Goal: Task Accomplishment & Management: Manage account settings

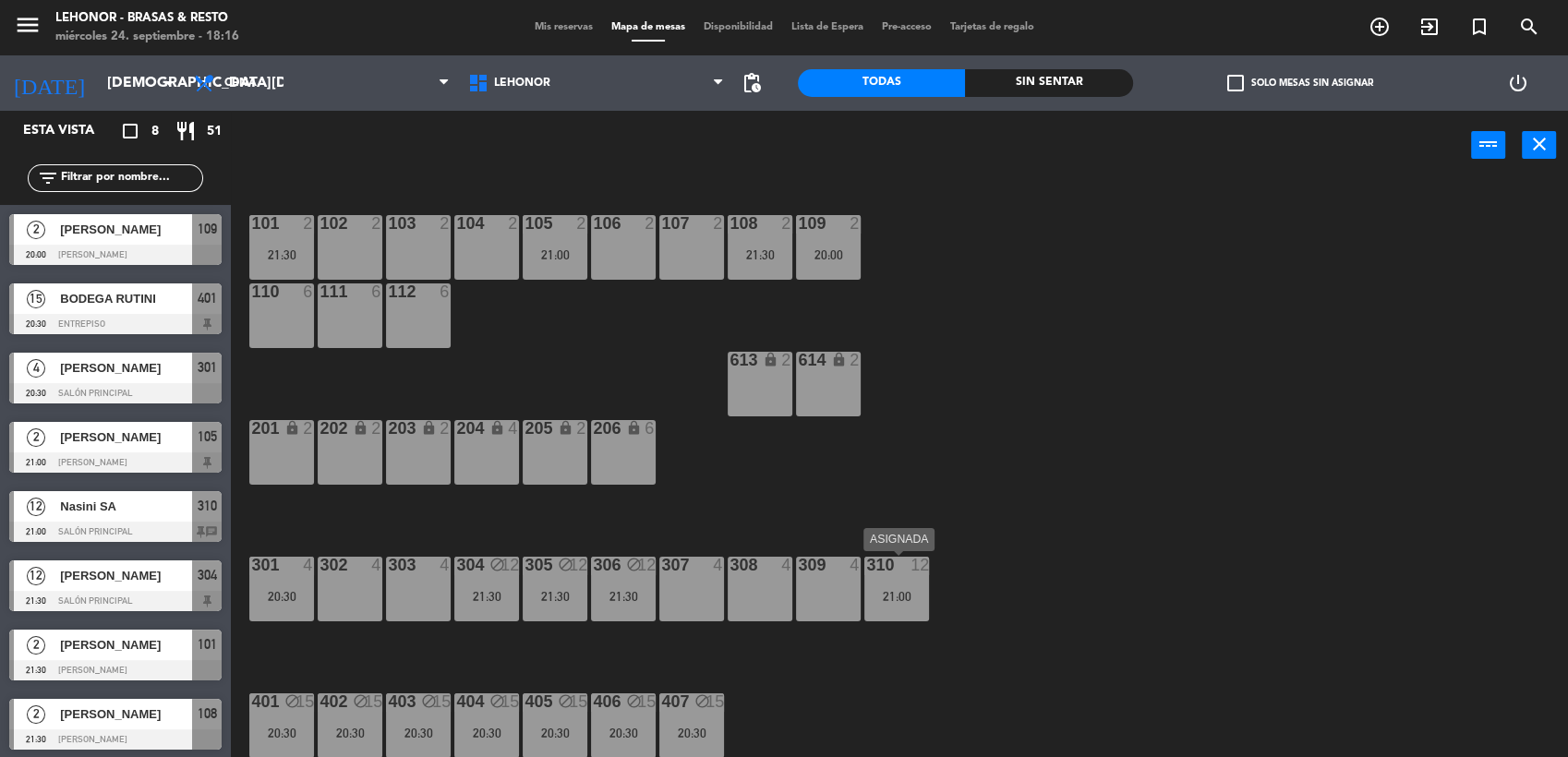
click at [907, 592] on div "21:00" at bounding box center [897, 596] width 65 height 13
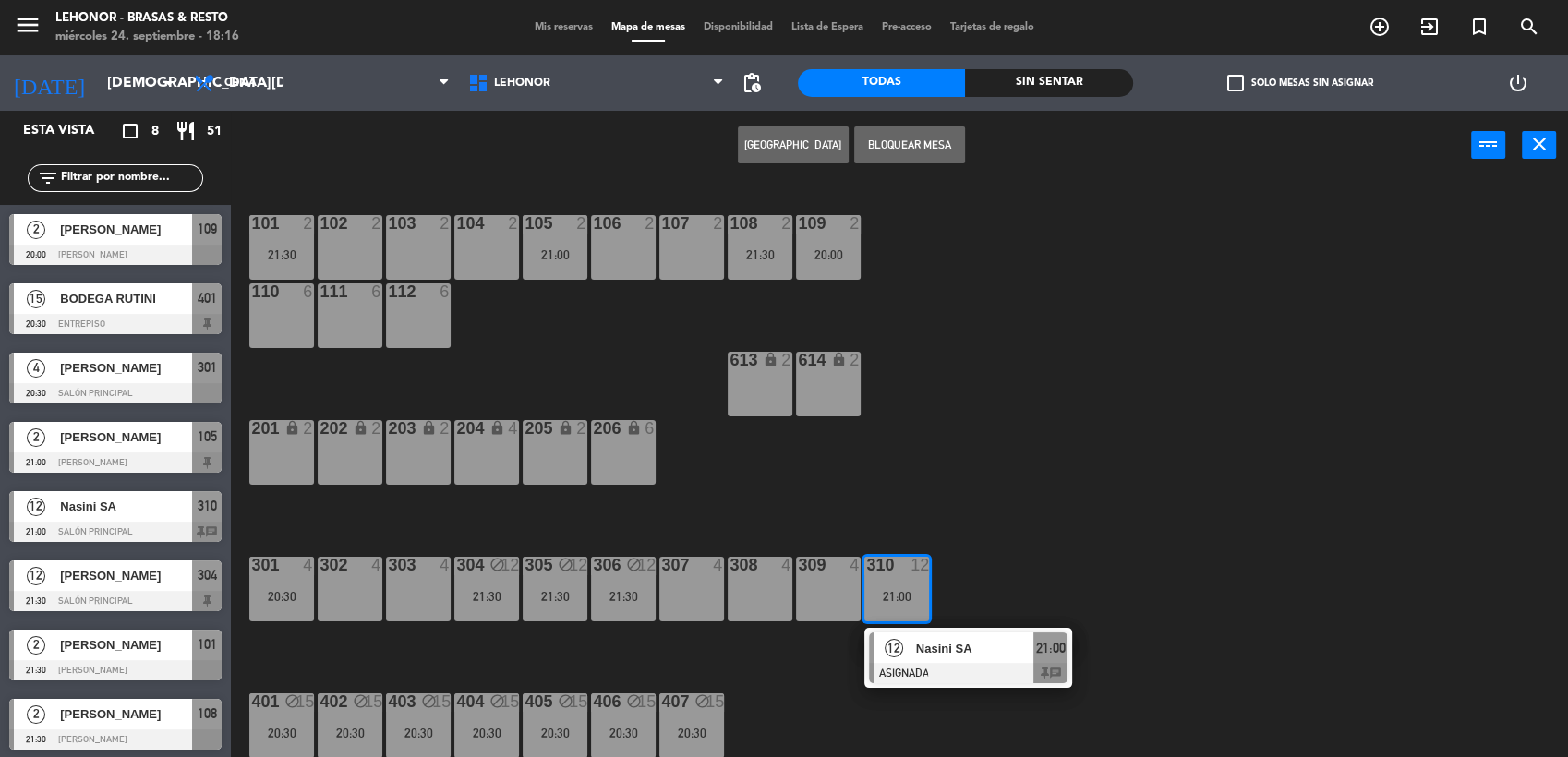
click at [926, 655] on span "Nasini SA" at bounding box center [975, 649] width 118 height 19
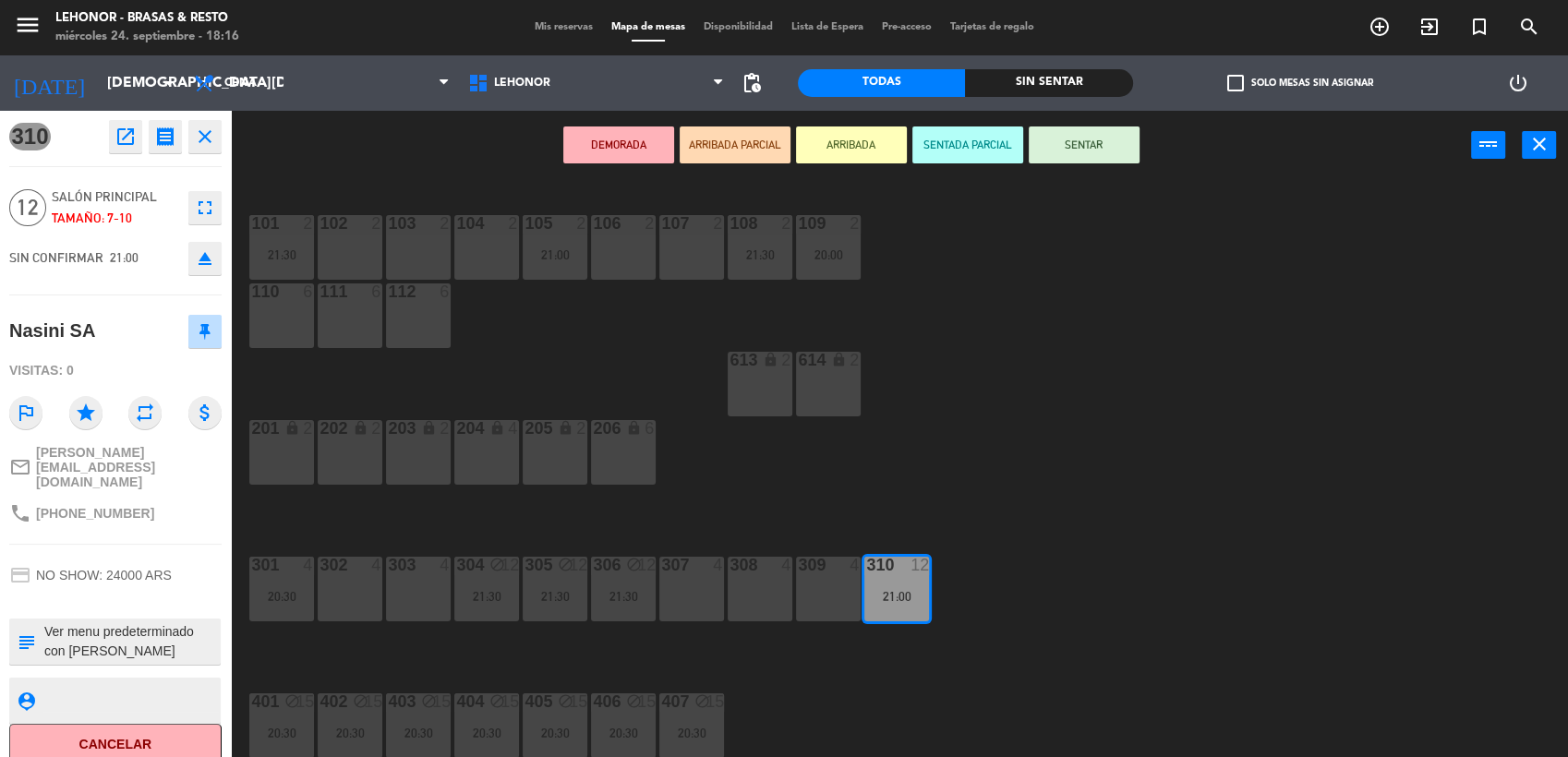
click at [1102, 465] on div "101 2 21:30 102 2 103 2 104 2 105 2 21:00 106 2 107 2 108 2 21:30 109 2 20:00 1…" at bounding box center [908, 472] width 1322 height 577
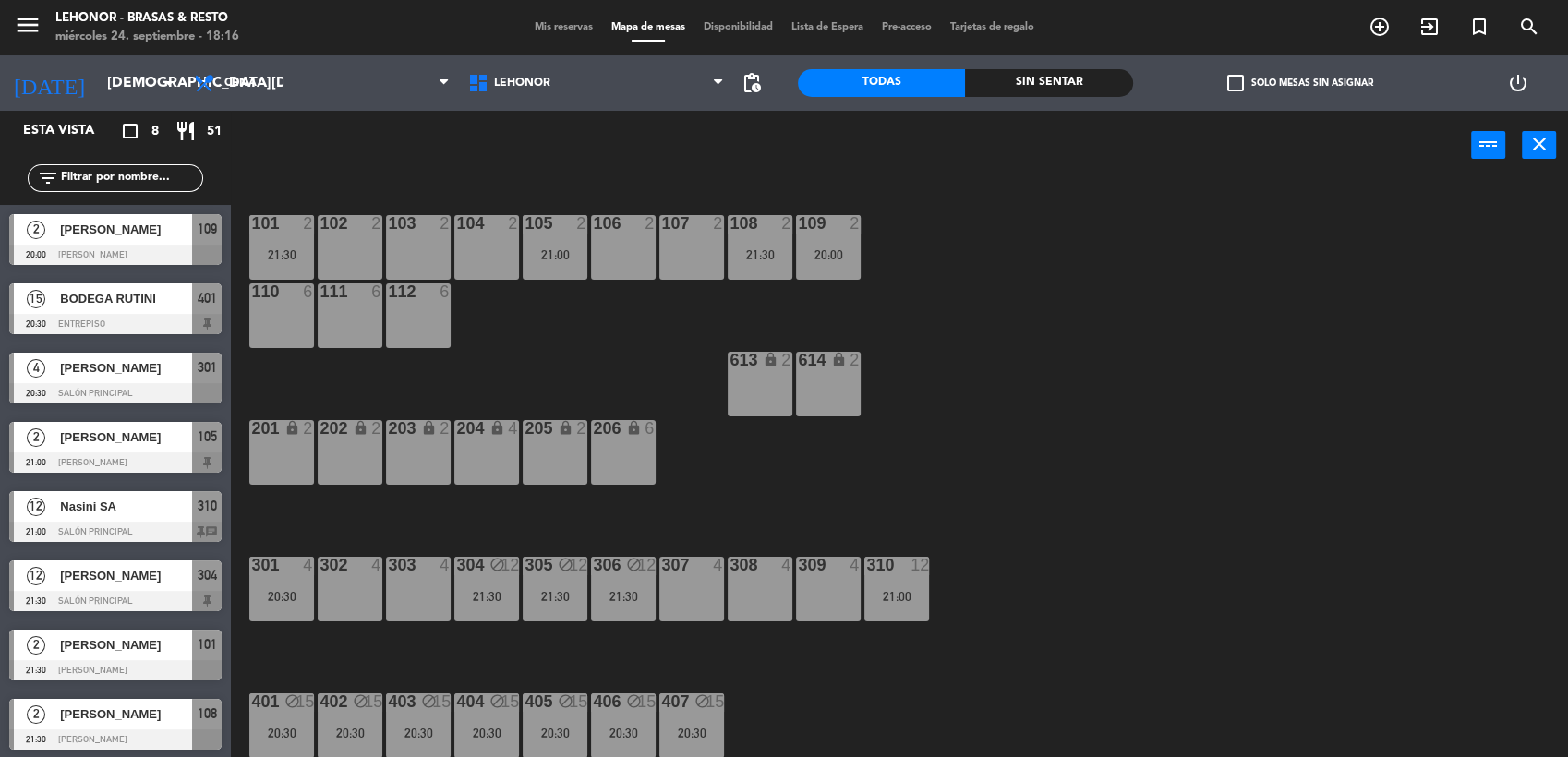
click at [489, 598] on div "21:30" at bounding box center [486, 596] width 65 height 13
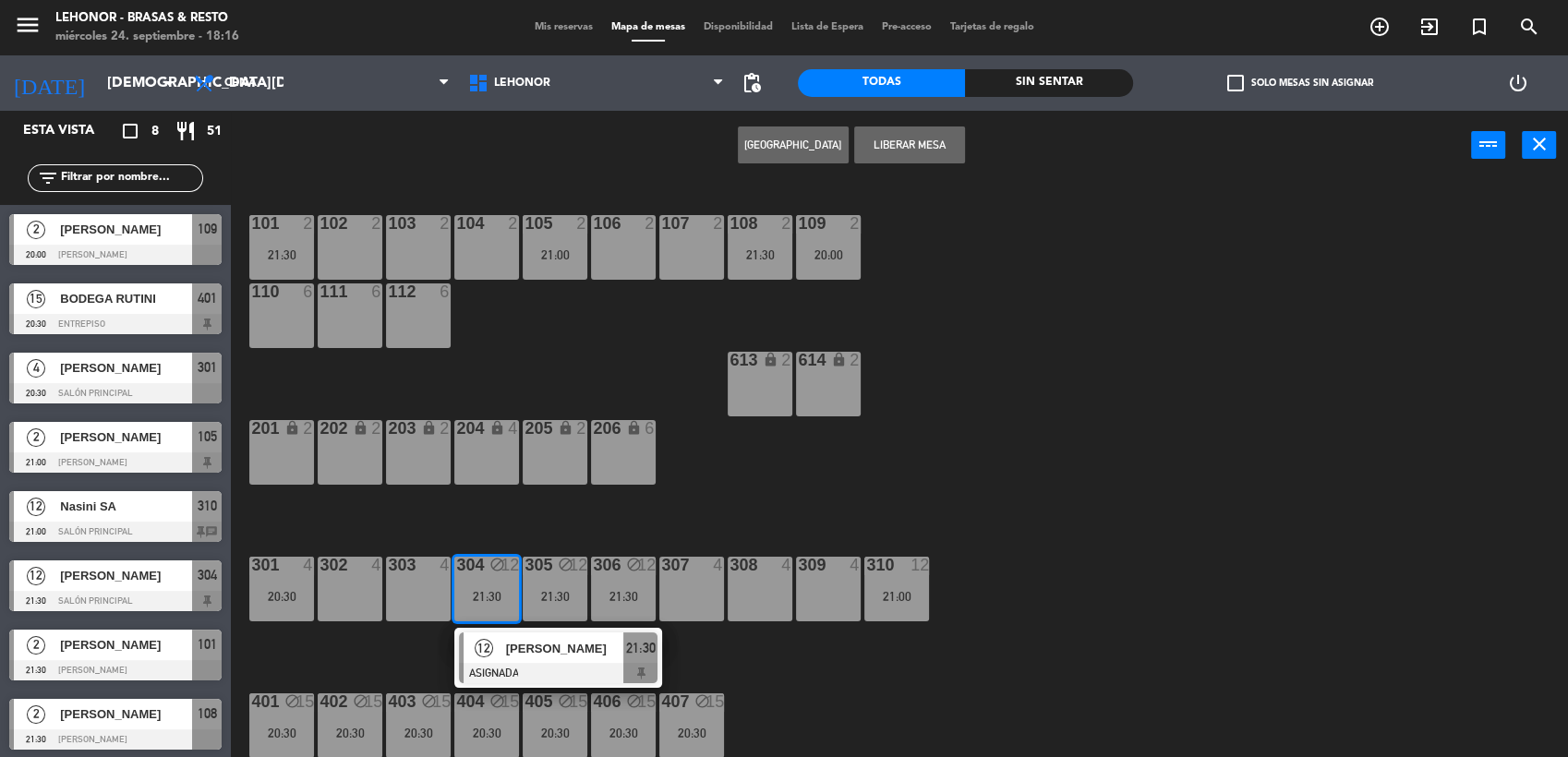
click at [554, 654] on span "[PERSON_NAME]" at bounding box center [565, 649] width 118 height 19
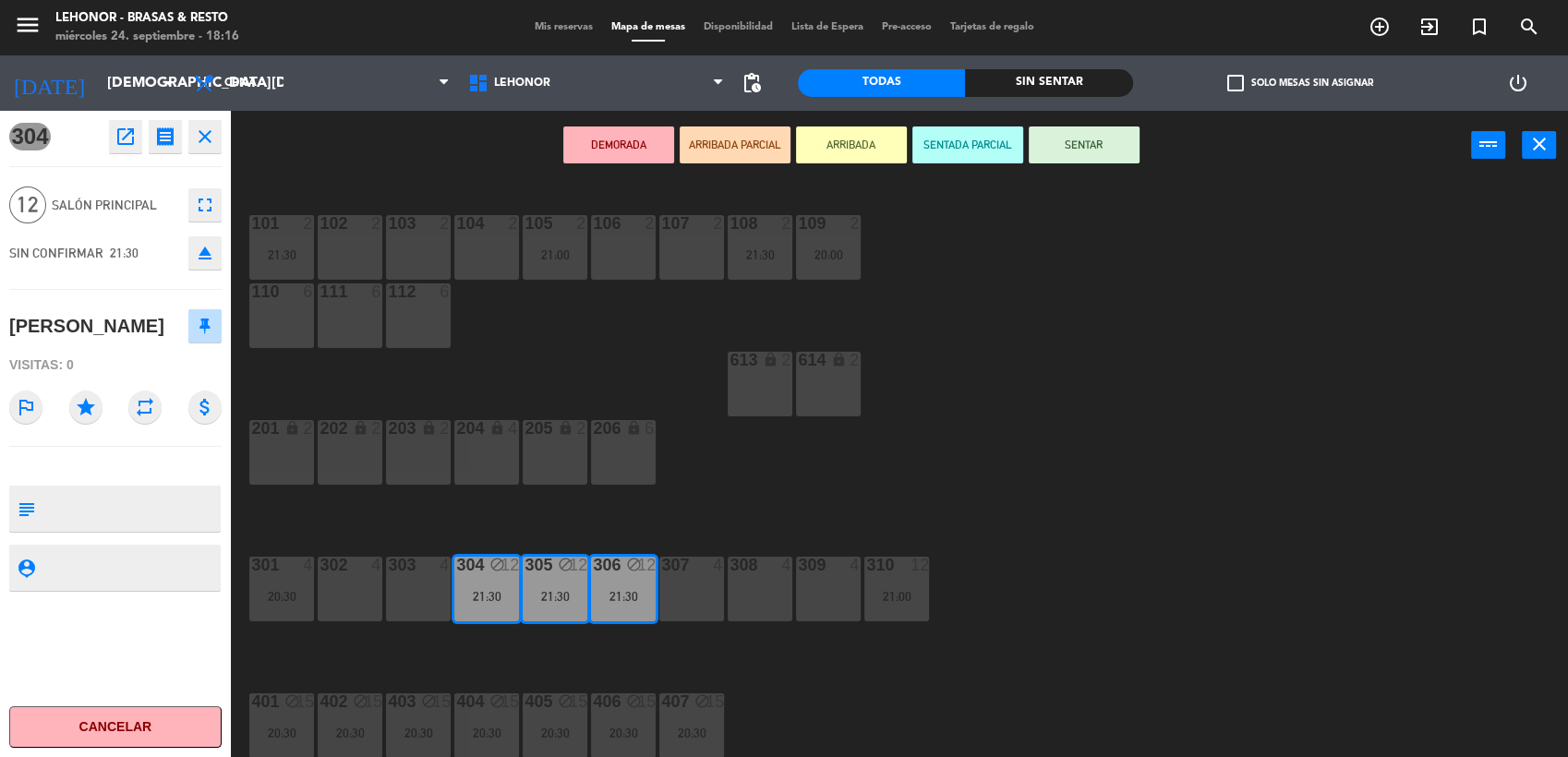
click at [123, 126] on icon "open_in_new" at bounding box center [125, 136] width 22 height 22
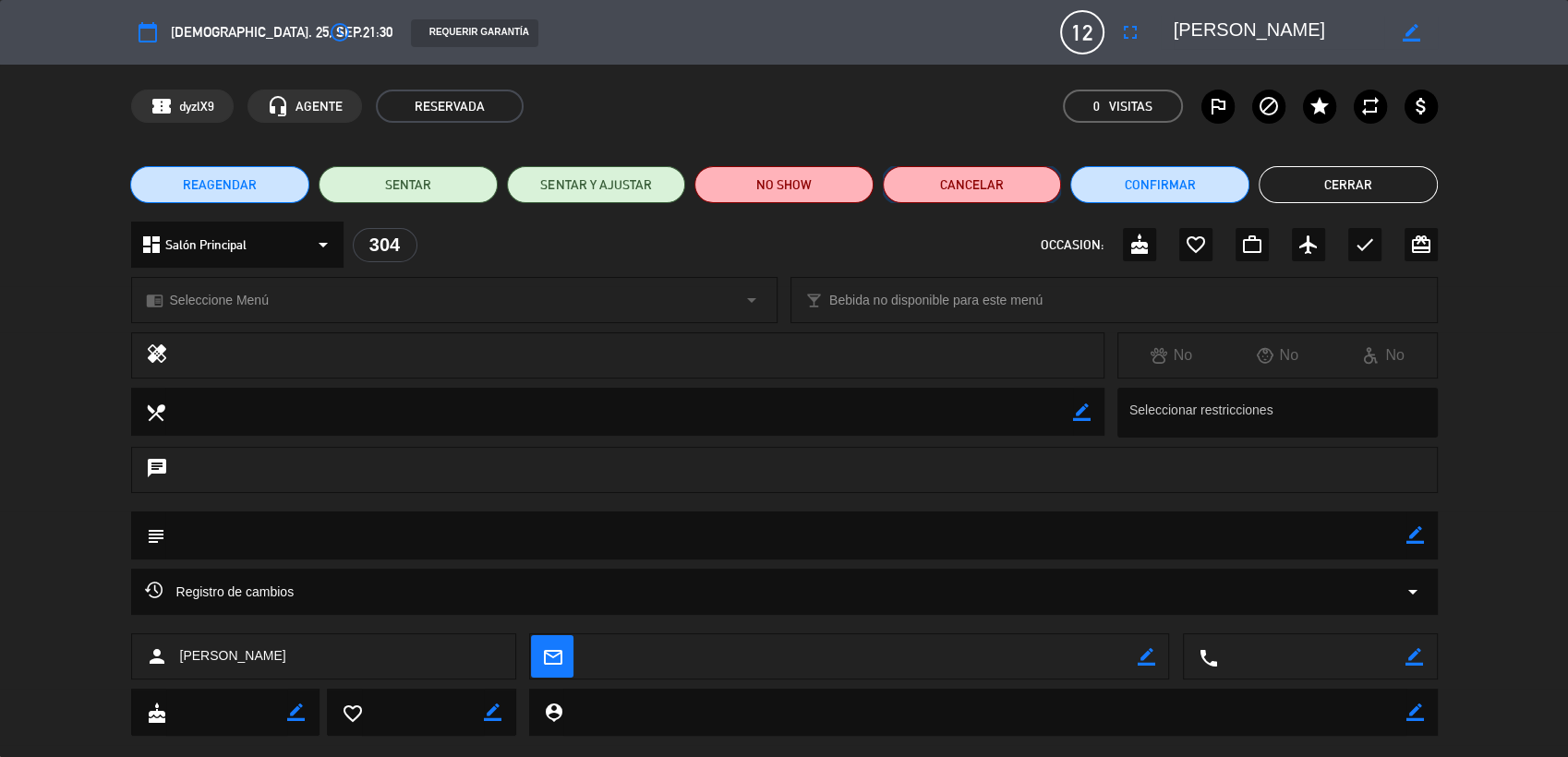
click at [974, 196] on button "Cancelar" at bounding box center [973, 184] width 179 height 37
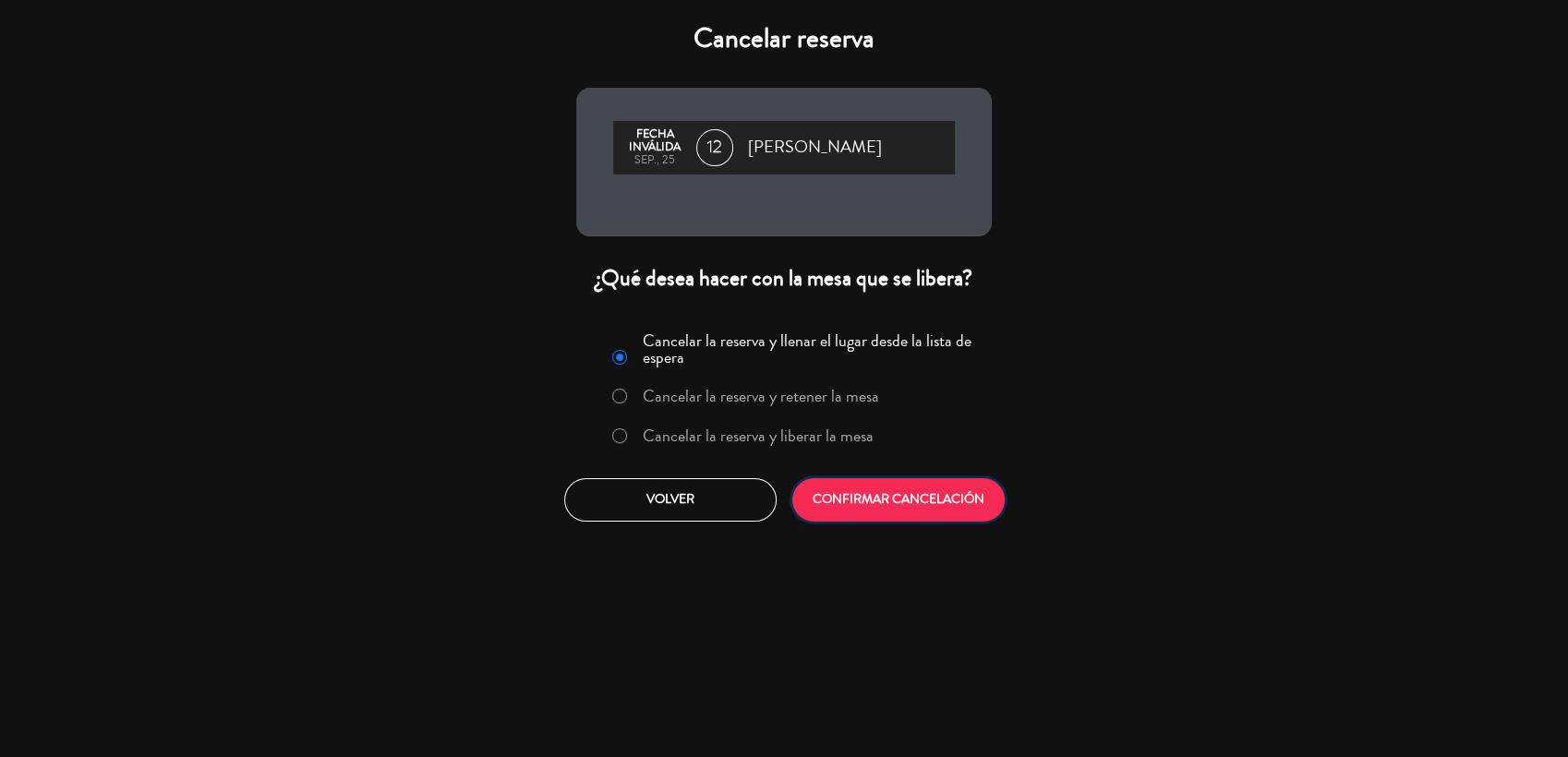
click at [937, 502] on button "CONFIRMAR CANCELACIÓN" at bounding box center [898, 501] width 213 height 44
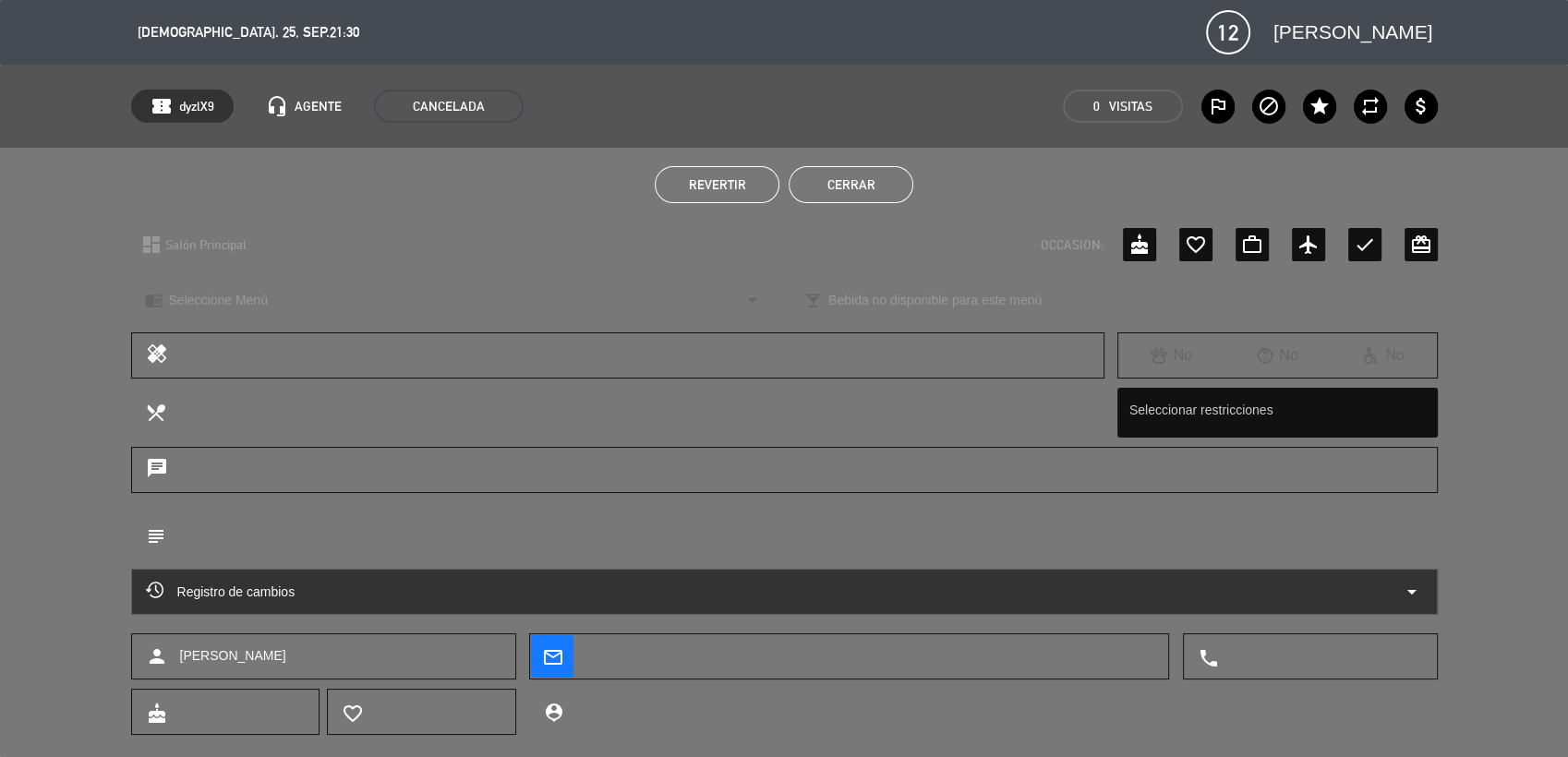
click at [858, 181] on button "Cerrar" at bounding box center [850, 184] width 124 height 37
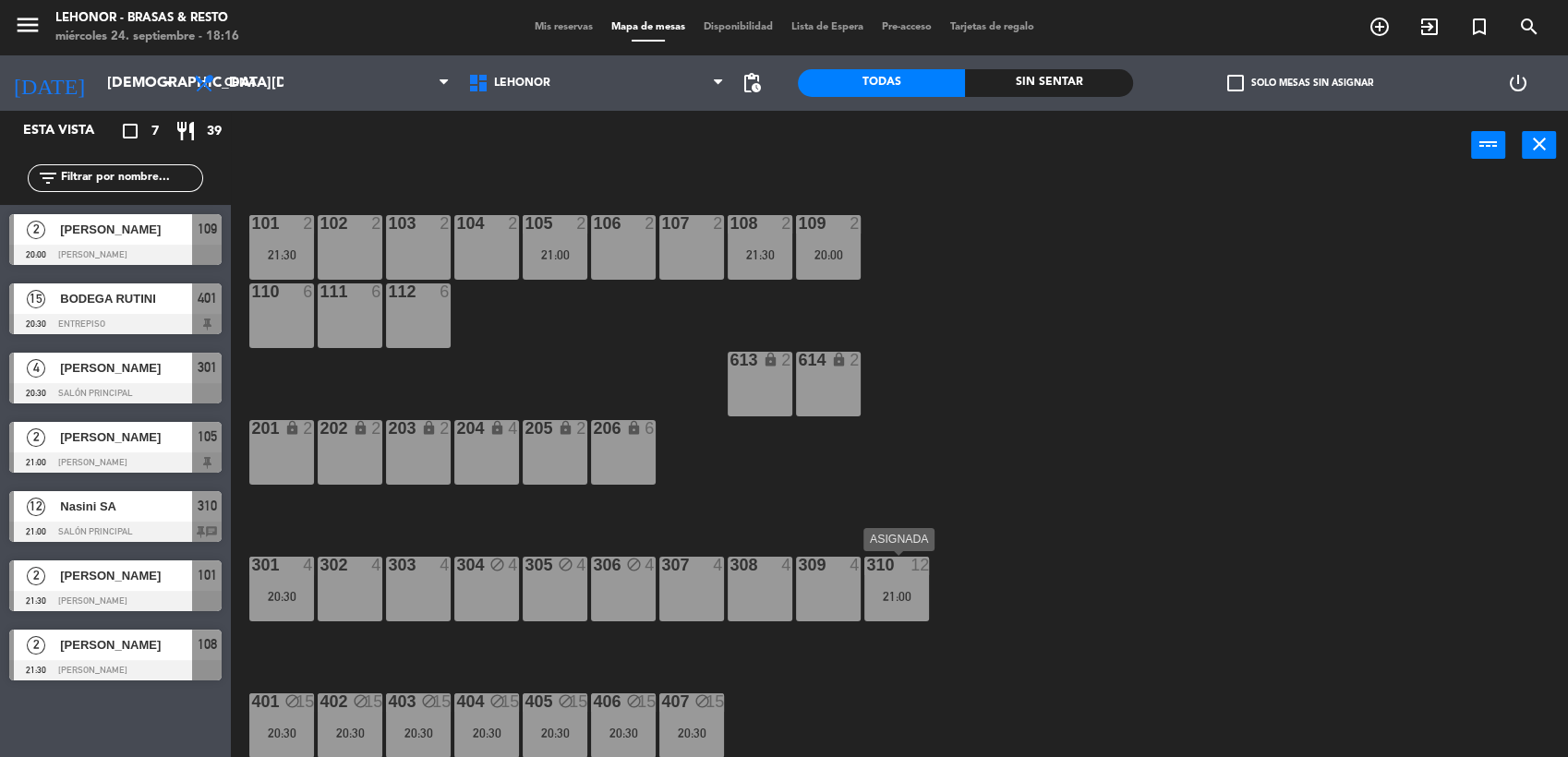
click at [889, 605] on div "310 12 21:00" at bounding box center [897, 589] width 65 height 65
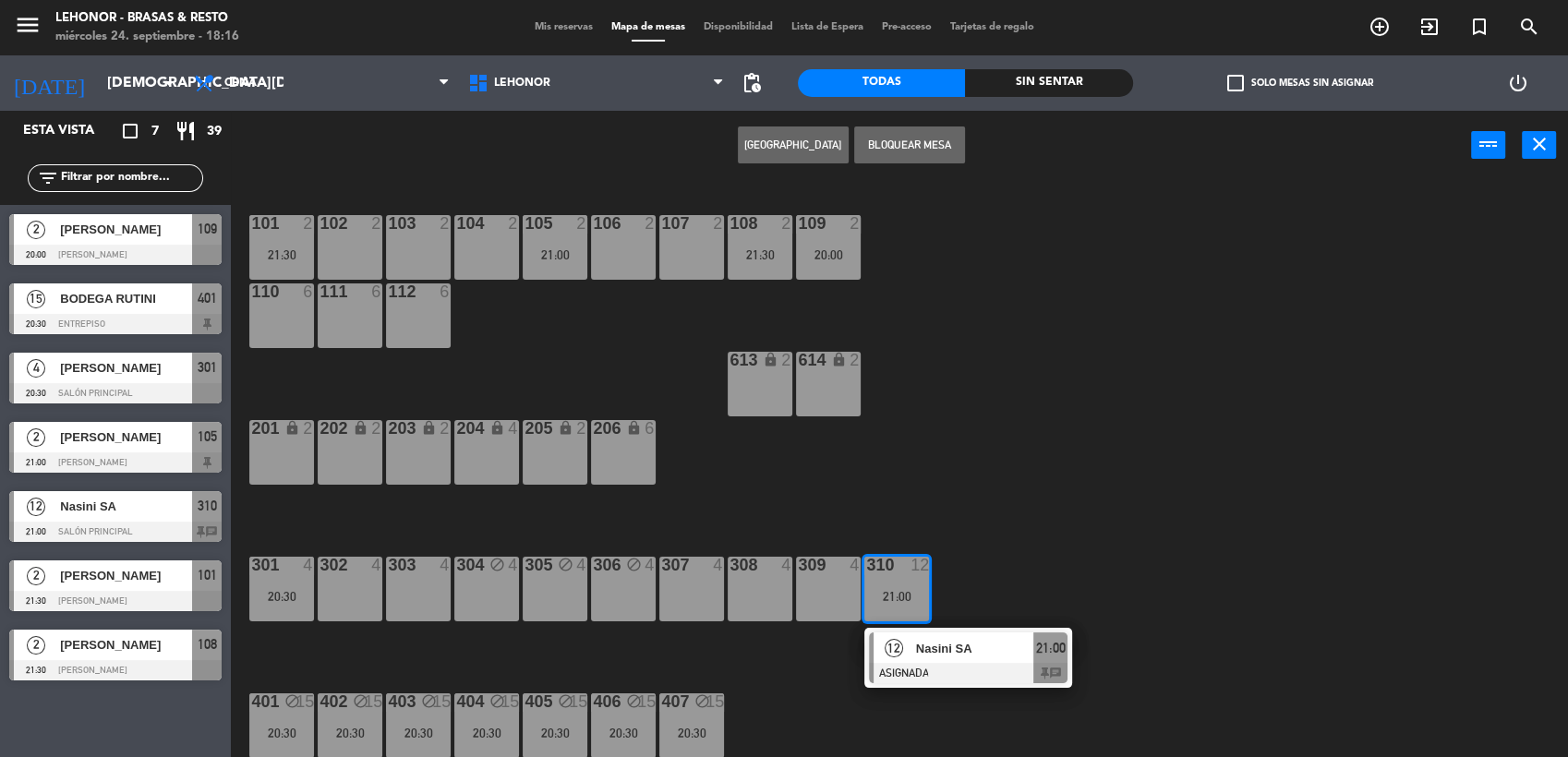
click at [910, 651] on div "12" at bounding box center [894, 648] width 40 height 30
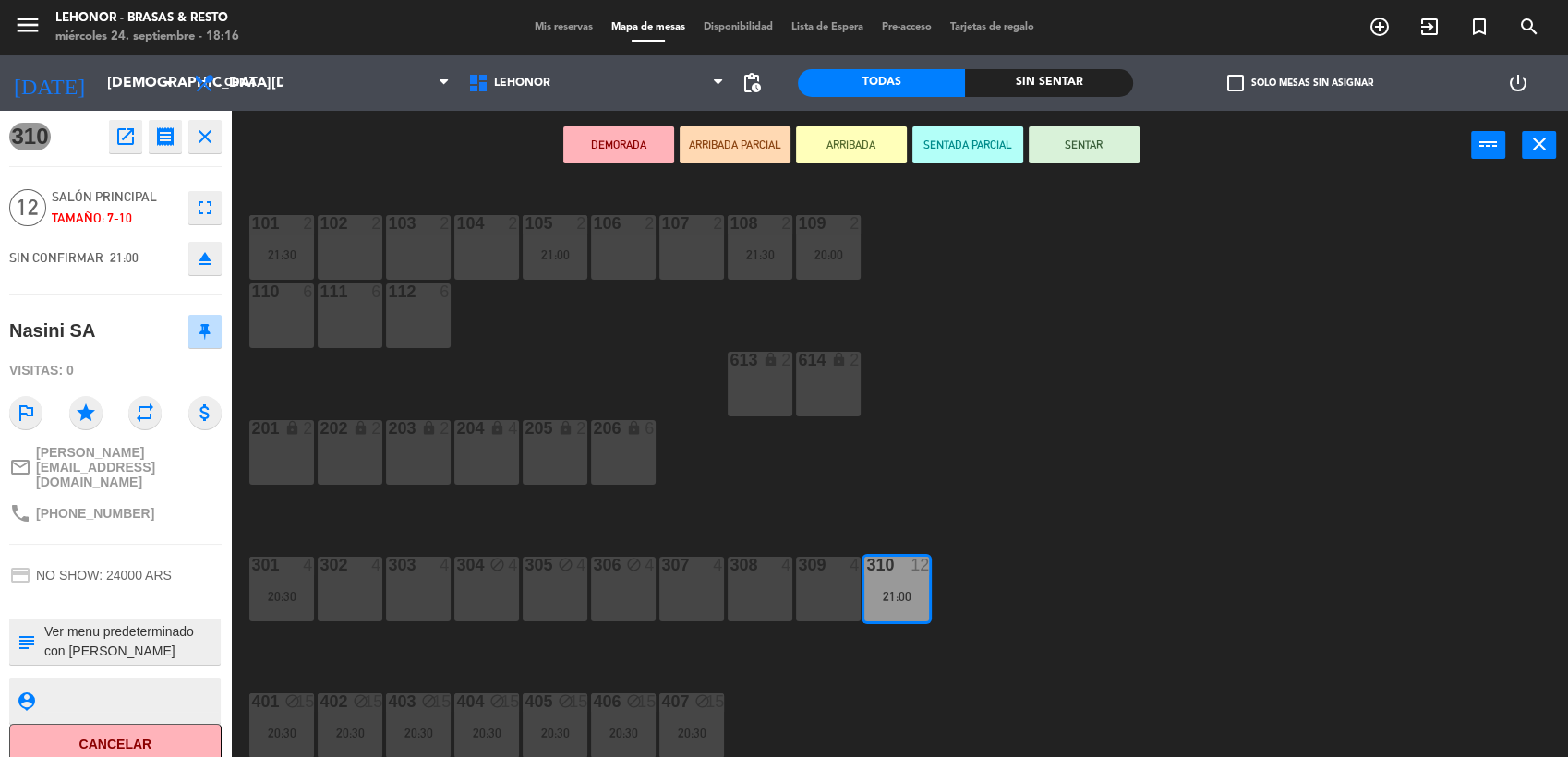
click at [493, 610] on div "304 block 4" at bounding box center [486, 589] width 65 height 65
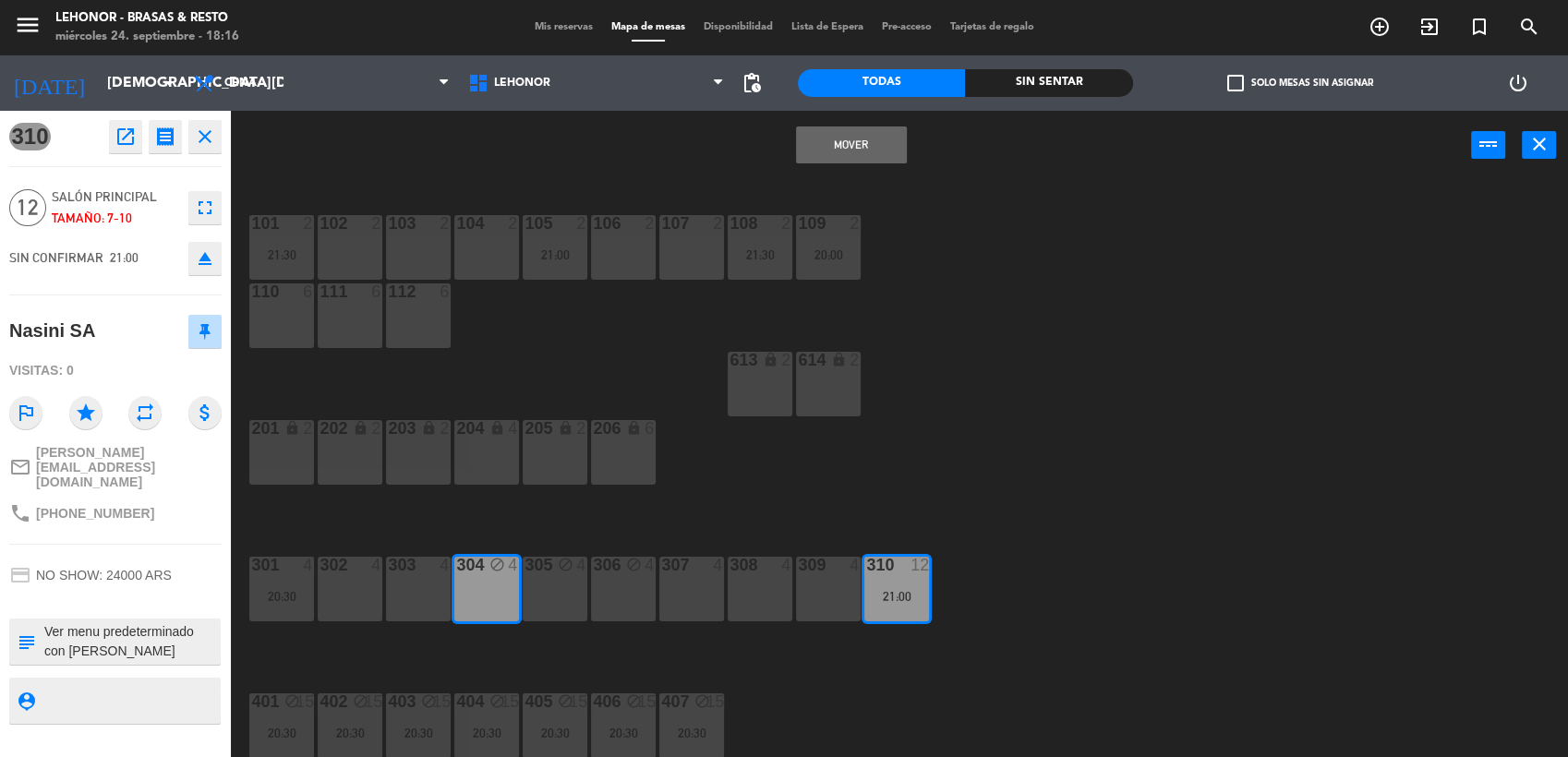
click at [553, 599] on div "305 block 4" at bounding box center [555, 589] width 65 height 65
click at [628, 601] on div "306 block 4" at bounding box center [623, 589] width 65 height 65
click at [824, 143] on button "Mover y Unir" at bounding box center [851, 144] width 111 height 37
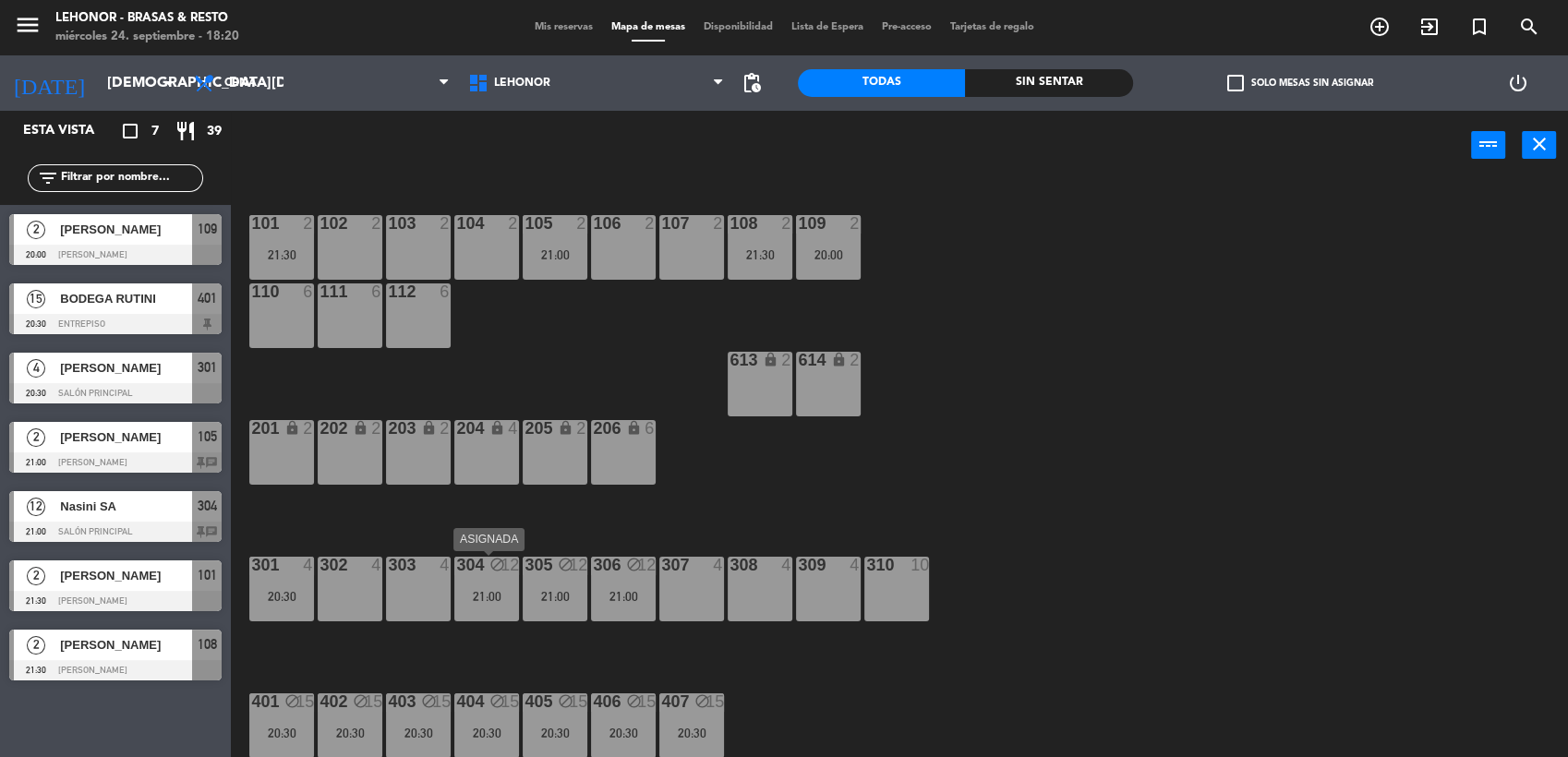
click at [514, 593] on div "21:00" at bounding box center [486, 596] width 65 height 13
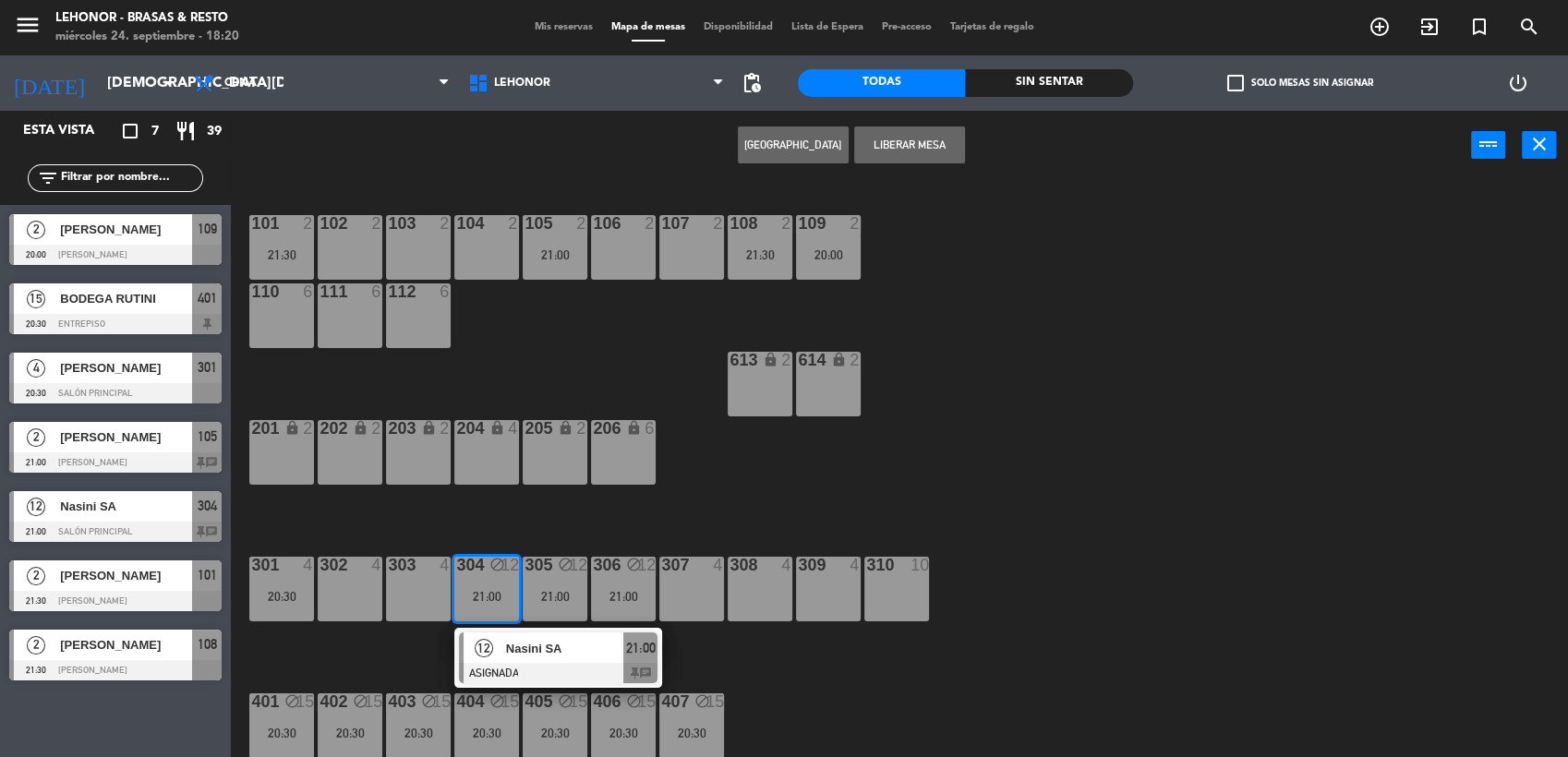
click at [954, 498] on div "101 2 21:30 102 2 103 2 104 2 105 2 21:00 106 2 107 2 108 2 21:30 109 2 20:00 1…" at bounding box center [908, 472] width 1322 height 577
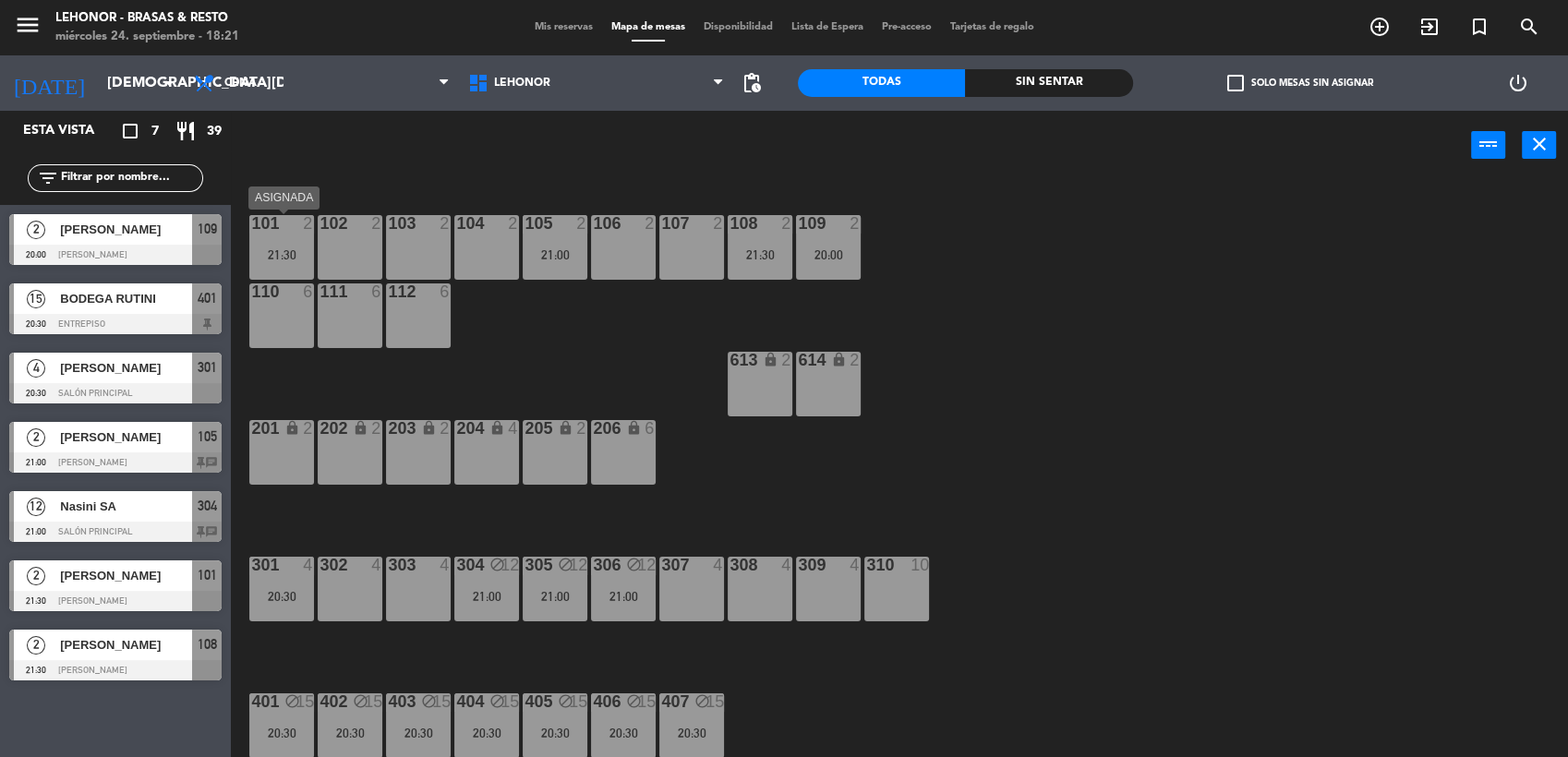
click at [296, 262] on div "101 2 21:30" at bounding box center [282, 248] width 65 height 65
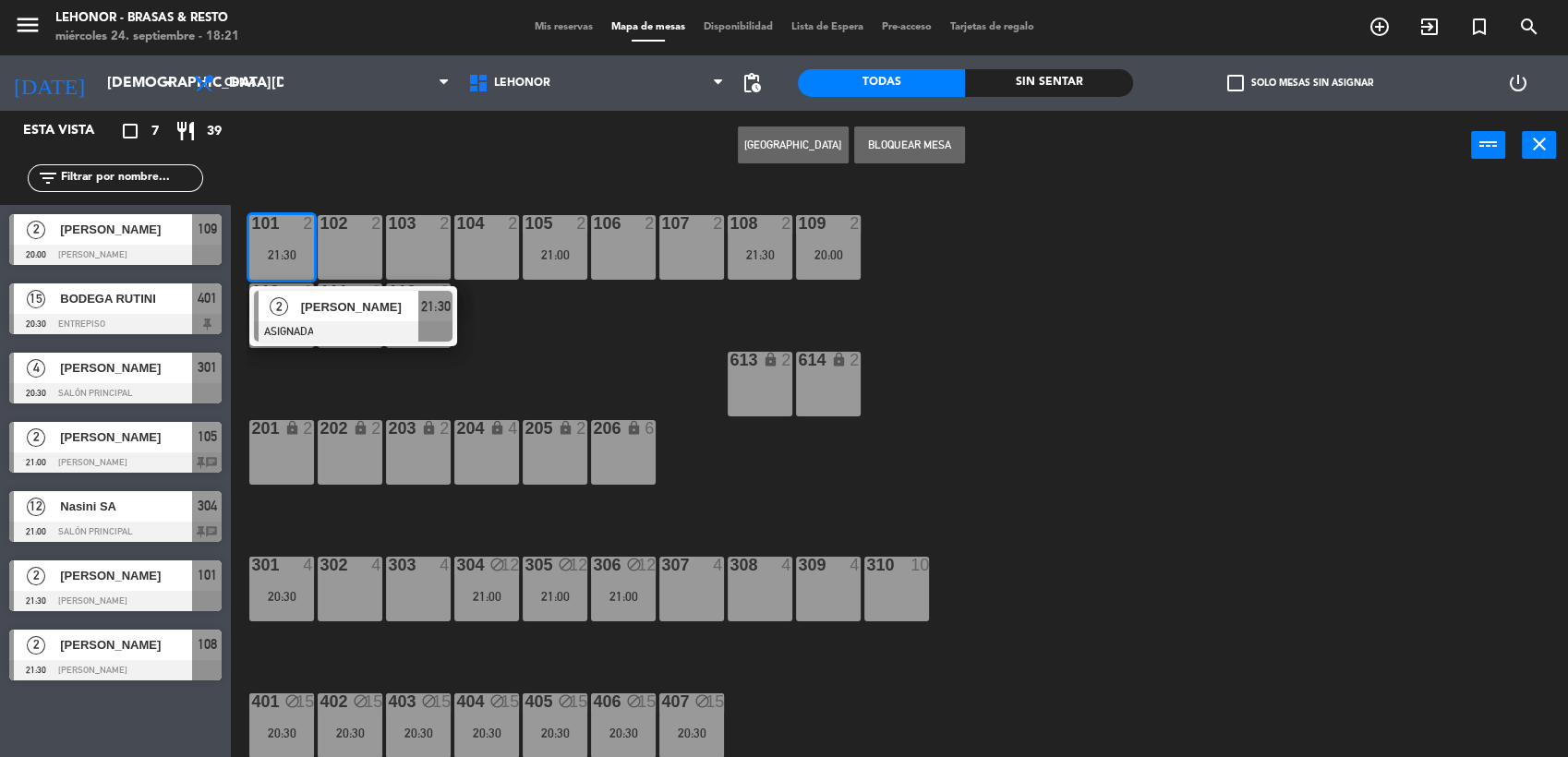
click at [372, 175] on div "Crear Reserva Bloquear Mesa power_input close" at bounding box center [851, 146] width 1240 height 70
click at [613, 241] on div "106 2" at bounding box center [623, 248] width 65 height 65
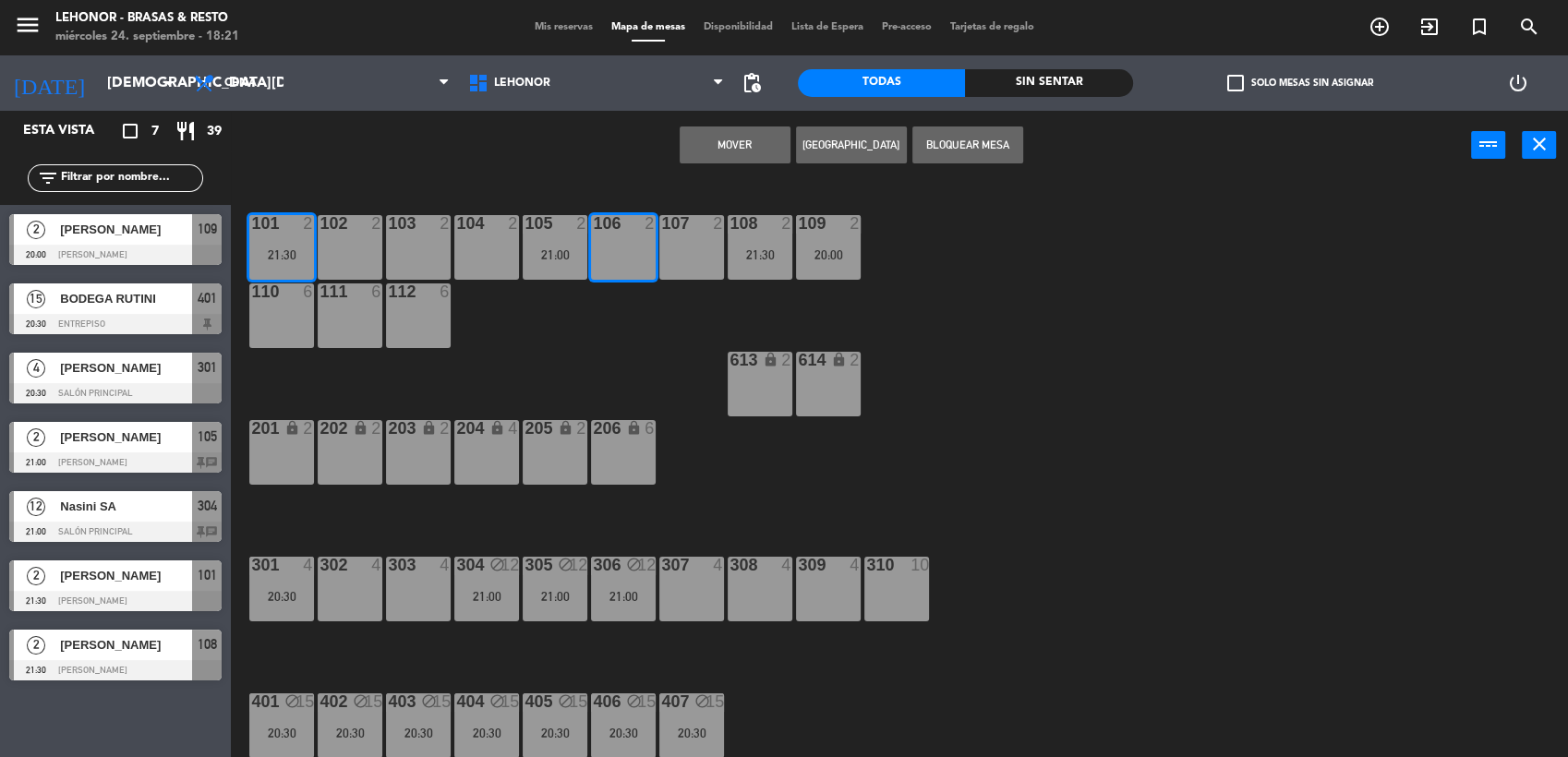
click at [732, 144] on button "Mover" at bounding box center [735, 144] width 111 height 37
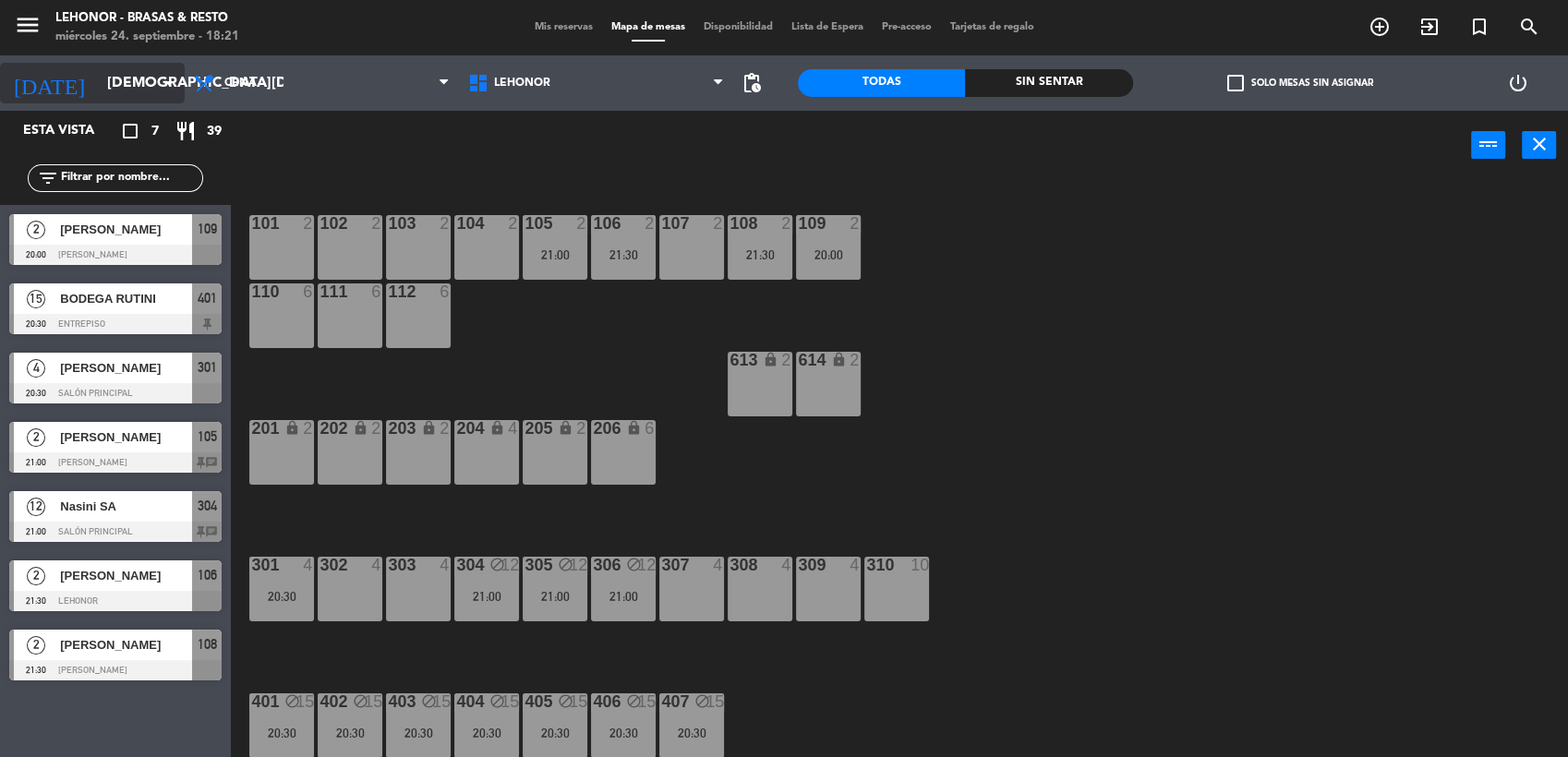
click at [138, 84] on input "[DEMOGRAPHIC_DATA][DATE]" at bounding box center [195, 84] width 195 height 36
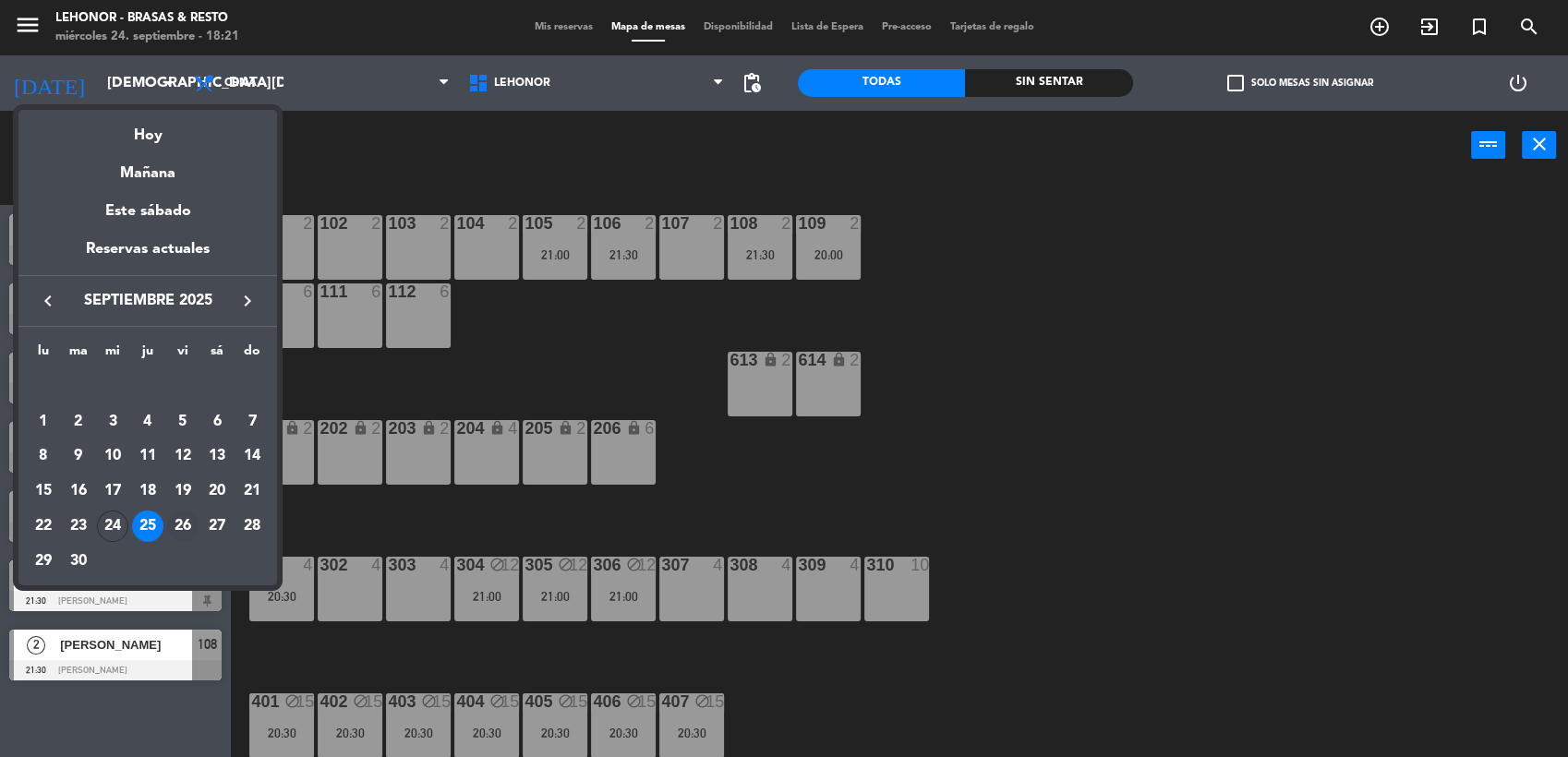
click at [187, 525] on div "26" at bounding box center [182, 526] width 31 height 31
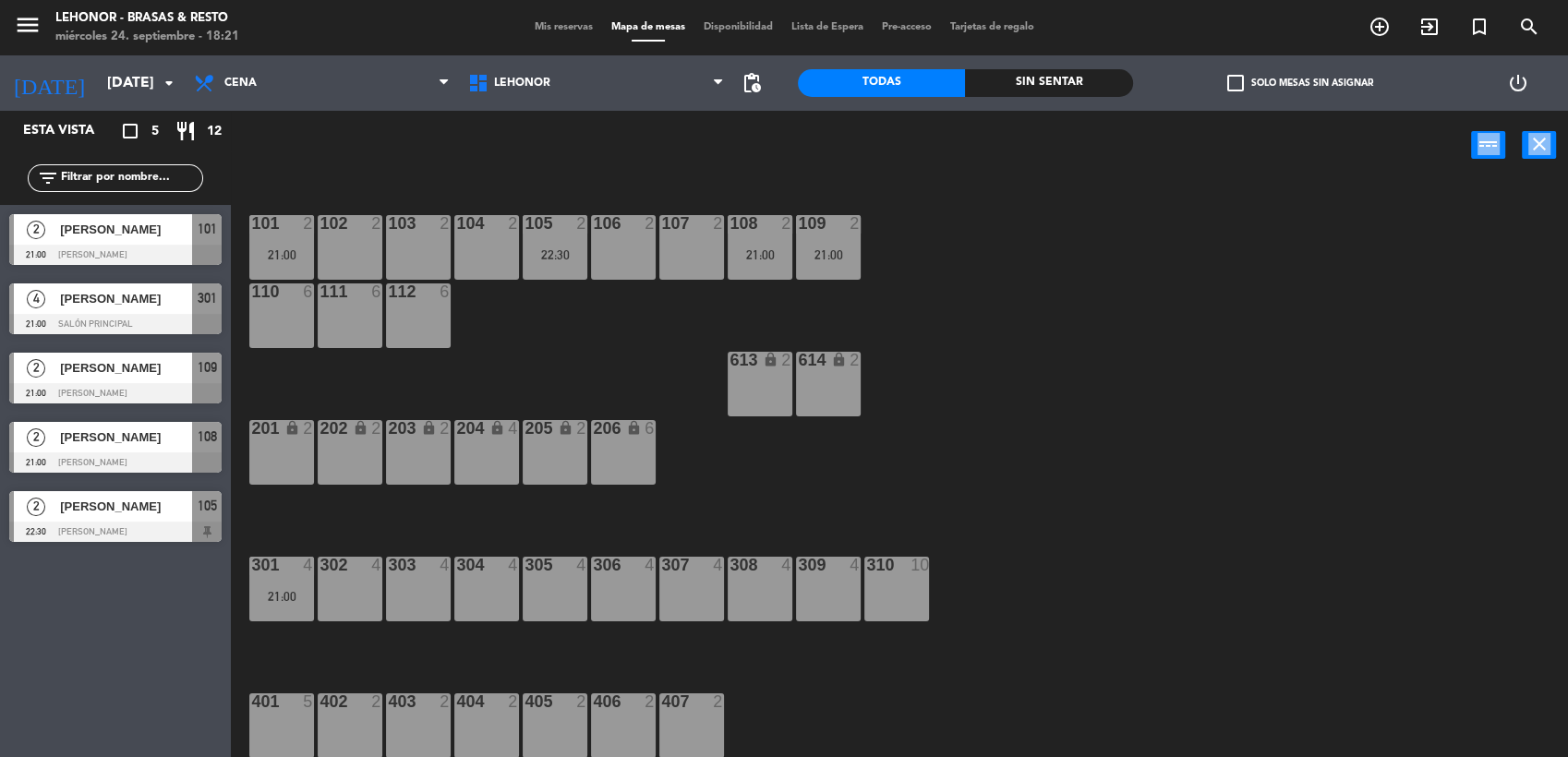
drag, startPoint x: 611, startPoint y: 136, endPoint x: 468, endPoint y: 196, distance: 155.1
click at [468, 196] on div "power_input close 101 2 21:00 102 2 103 2 104 2 105 2 22:30 106 2 107 2 108 2 2…" at bounding box center [784, 436] width 1568 height 650
click at [163, 84] on icon "arrow_drop_down" at bounding box center [168, 83] width 22 height 22
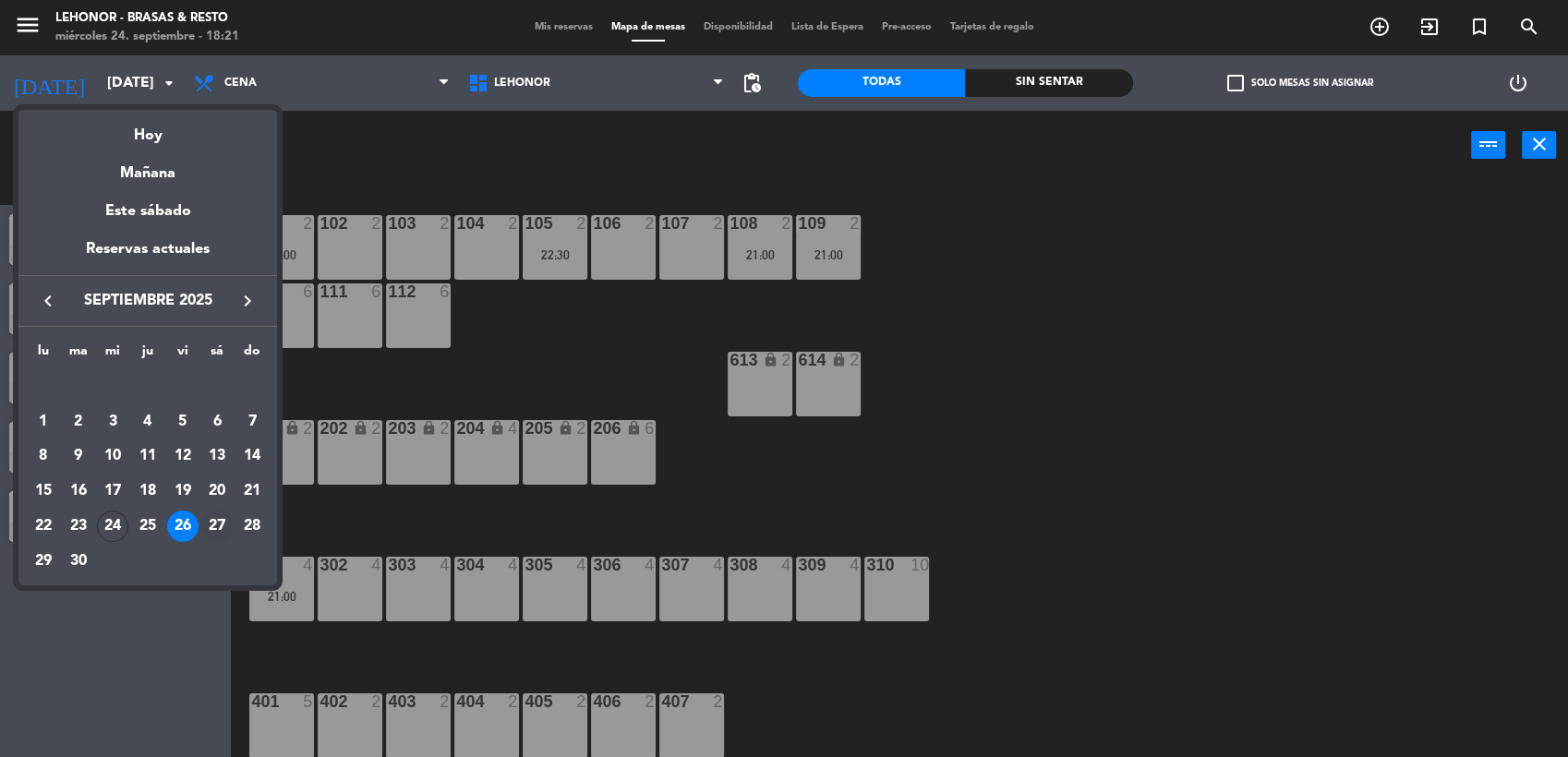
click at [212, 531] on div "27" at bounding box center [217, 526] width 31 height 31
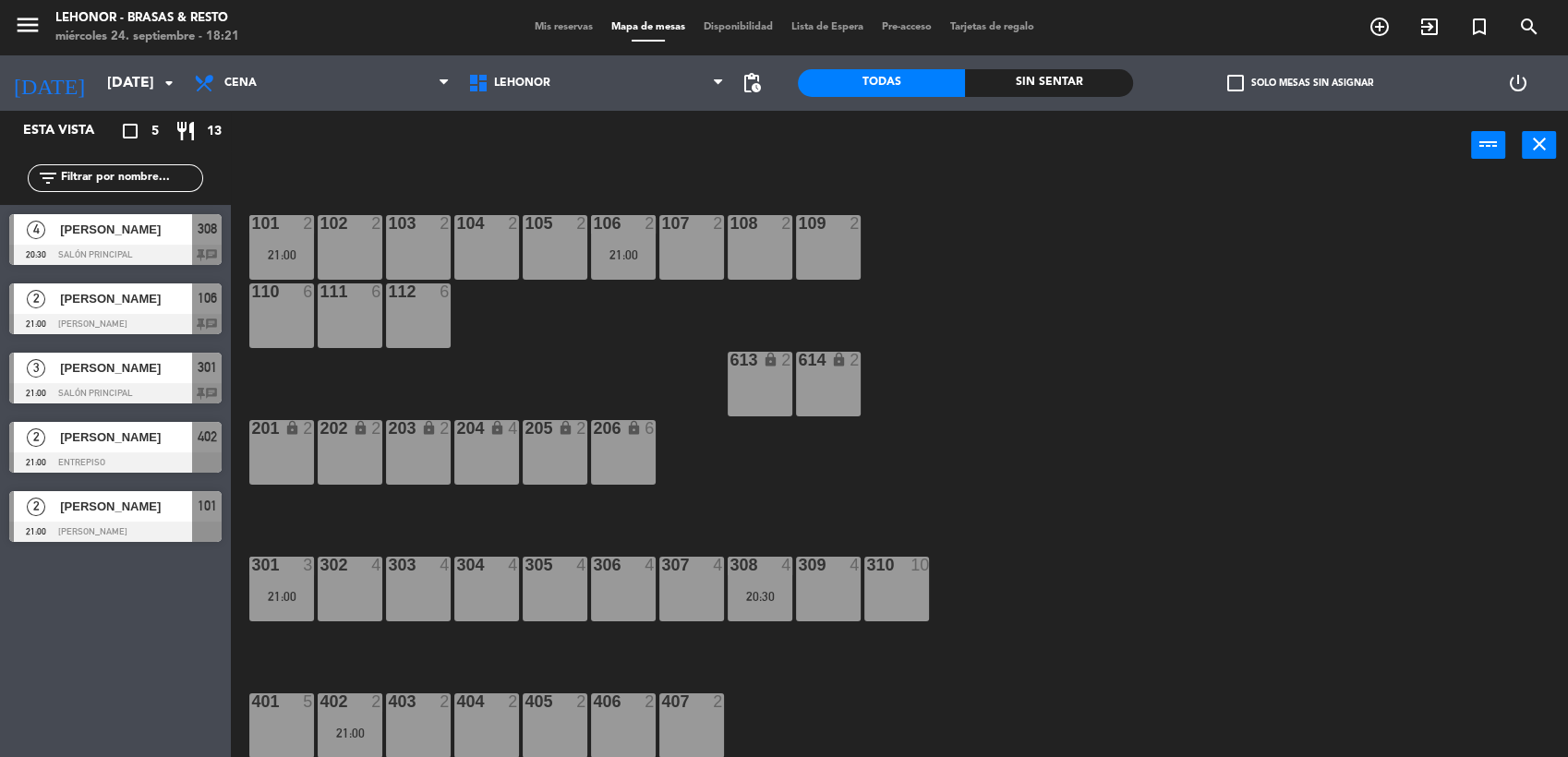
click at [144, 385] on div at bounding box center [116, 393] width 213 height 20
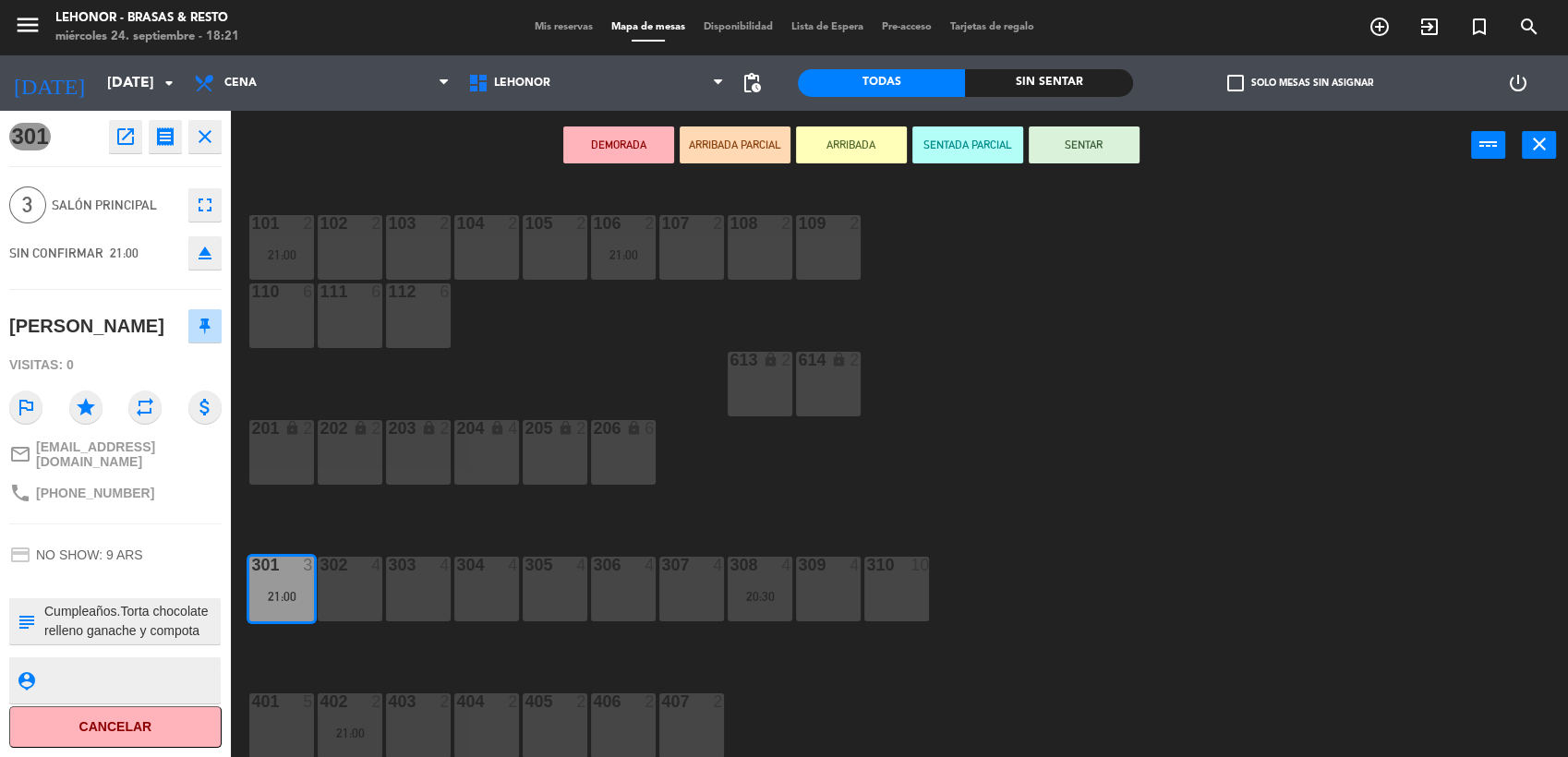
click at [160, 602] on textarea at bounding box center [131, 621] width 177 height 39
click at [302, 541] on div "101 2 21:00 102 2 103 2 104 2 105 2 106 2 21:00 107 2 108 2 109 2 110 6 111 6 1…" at bounding box center [908, 472] width 1322 height 577
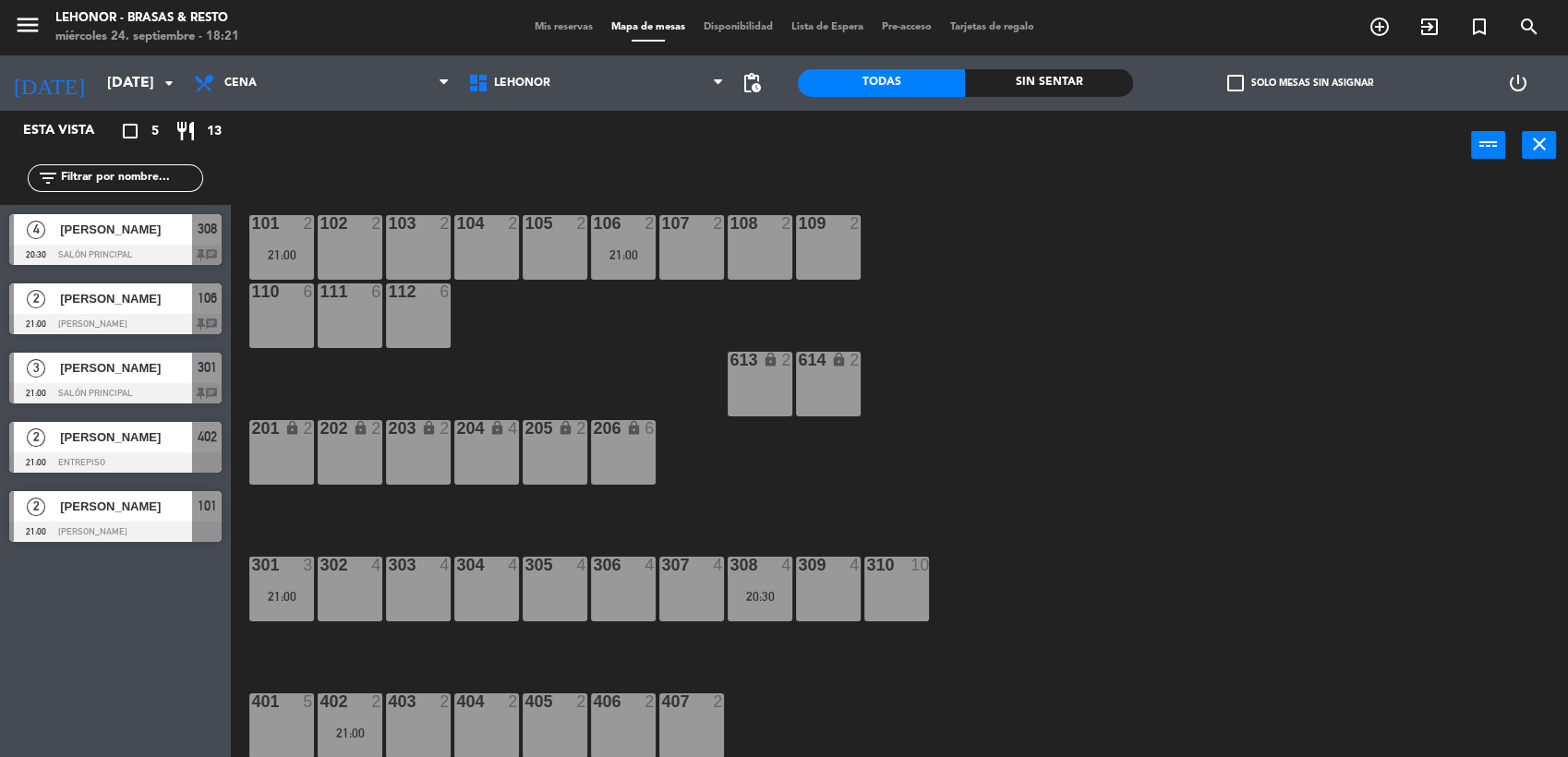
click at [103, 312] on div "[PERSON_NAME]" at bounding box center [124, 299] width 134 height 30
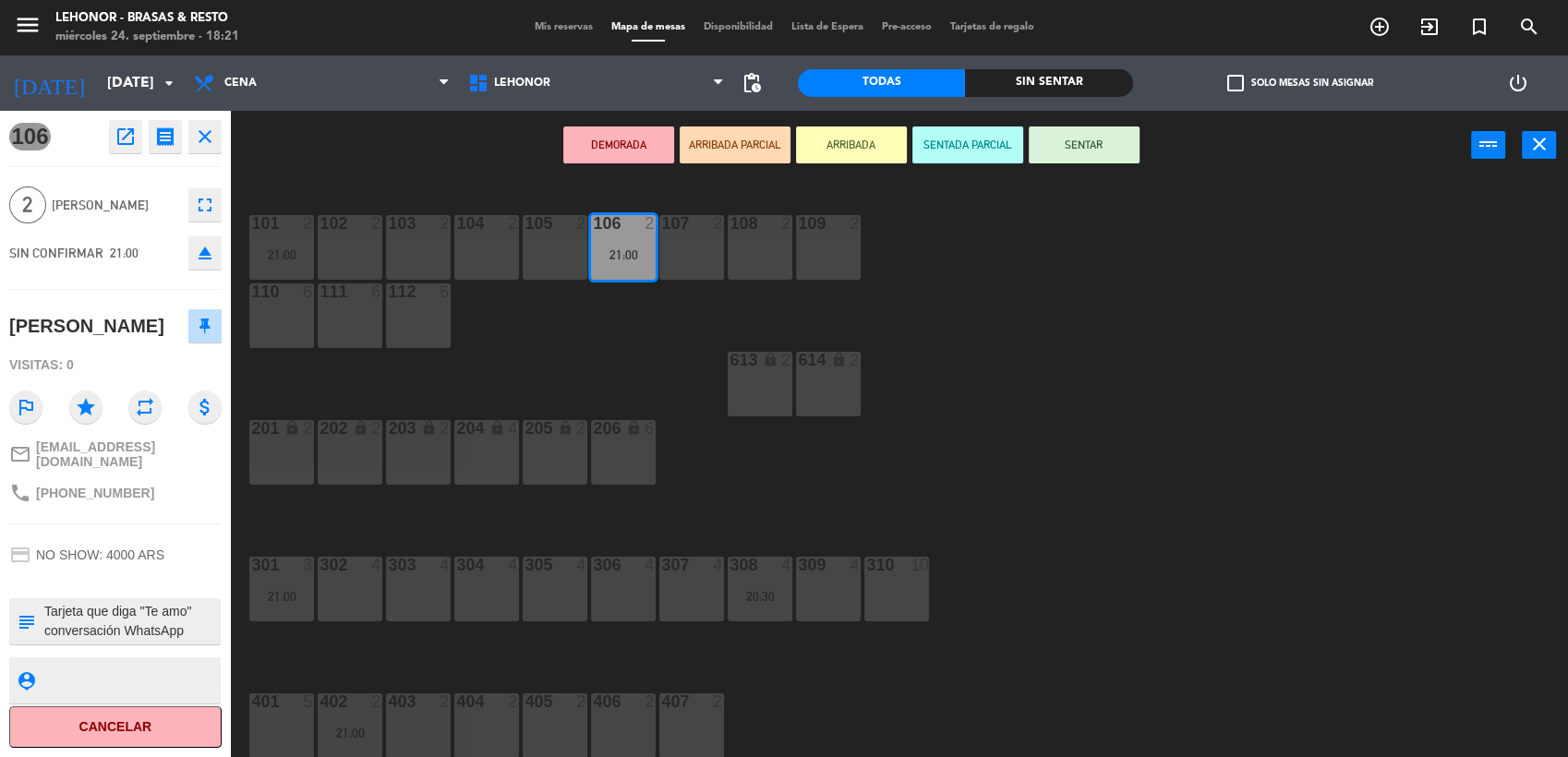
click at [148, 641] on textarea at bounding box center [131, 621] width 177 height 39
click at [481, 505] on div "101 2 21:00 102 2 103 2 104 2 105 2 106 2 21:00 107 2 108 2 109 2 110 6 111 6 1…" at bounding box center [908, 472] width 1322 height 577
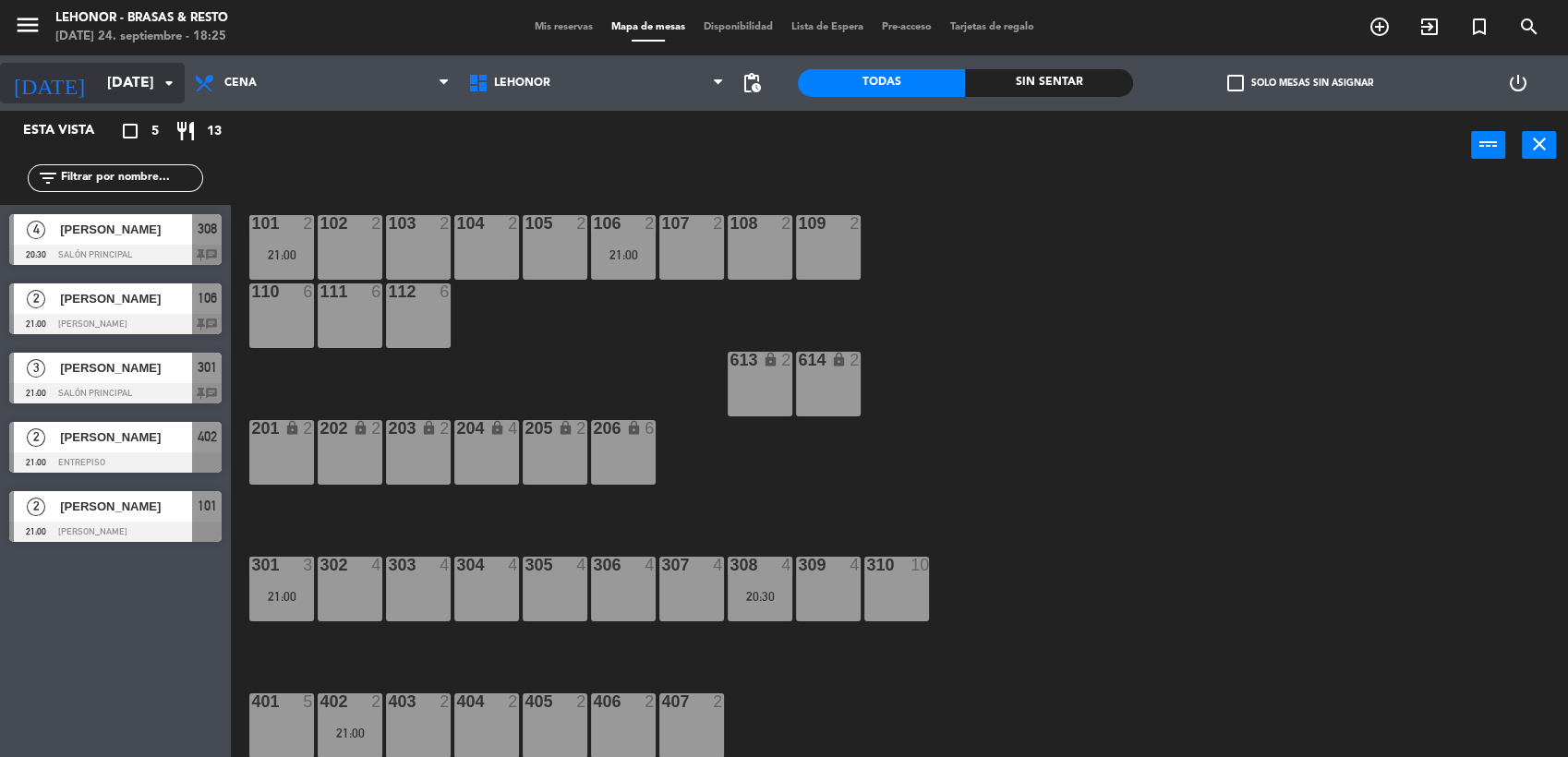
click at [166, 85] on icon "arrow_drop_down" at bounding box center [168, 83] width 22 height 22
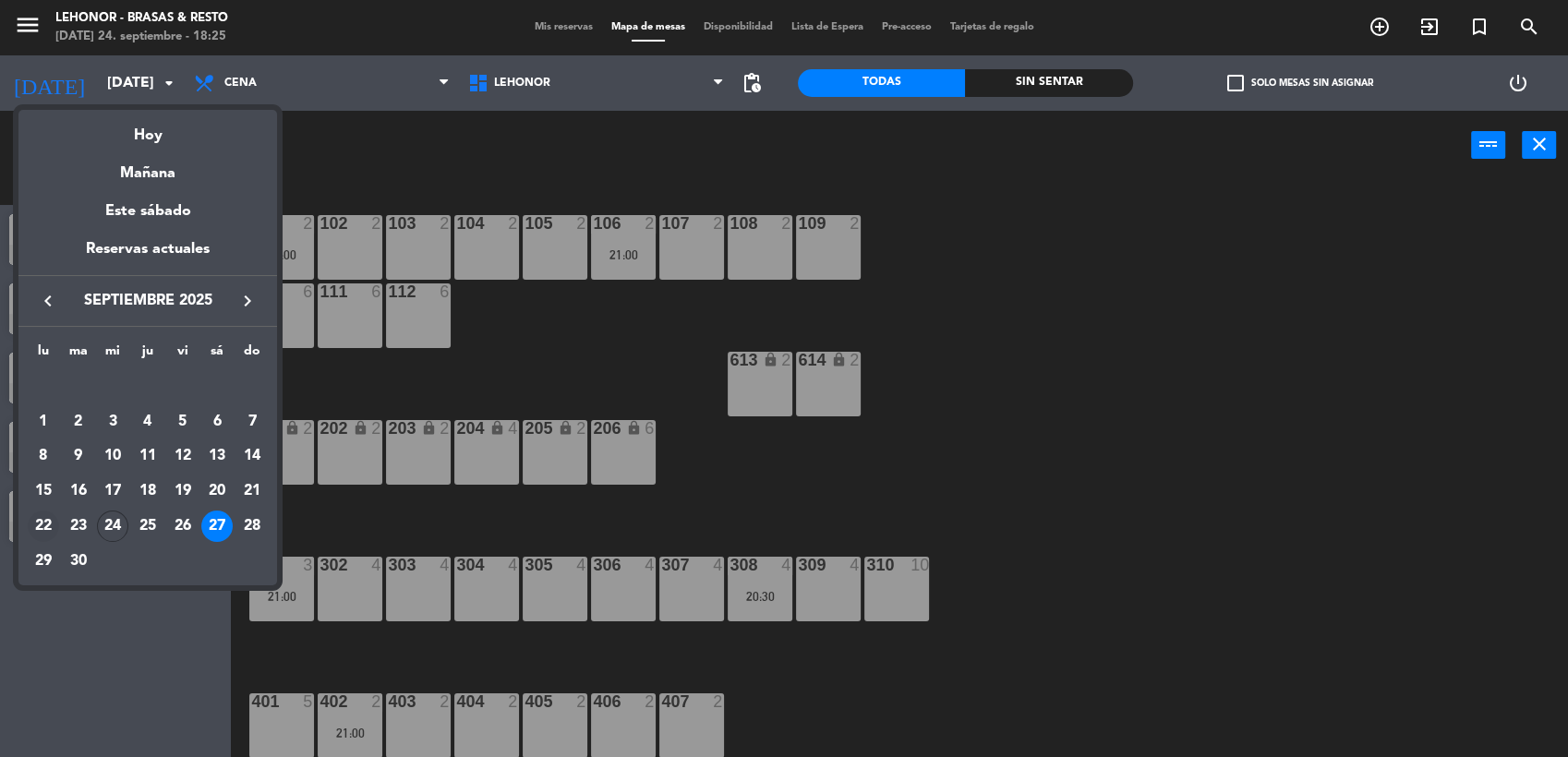
click at [46, 533] on div "22" at bounding box center [43, 526] width 31 height 31
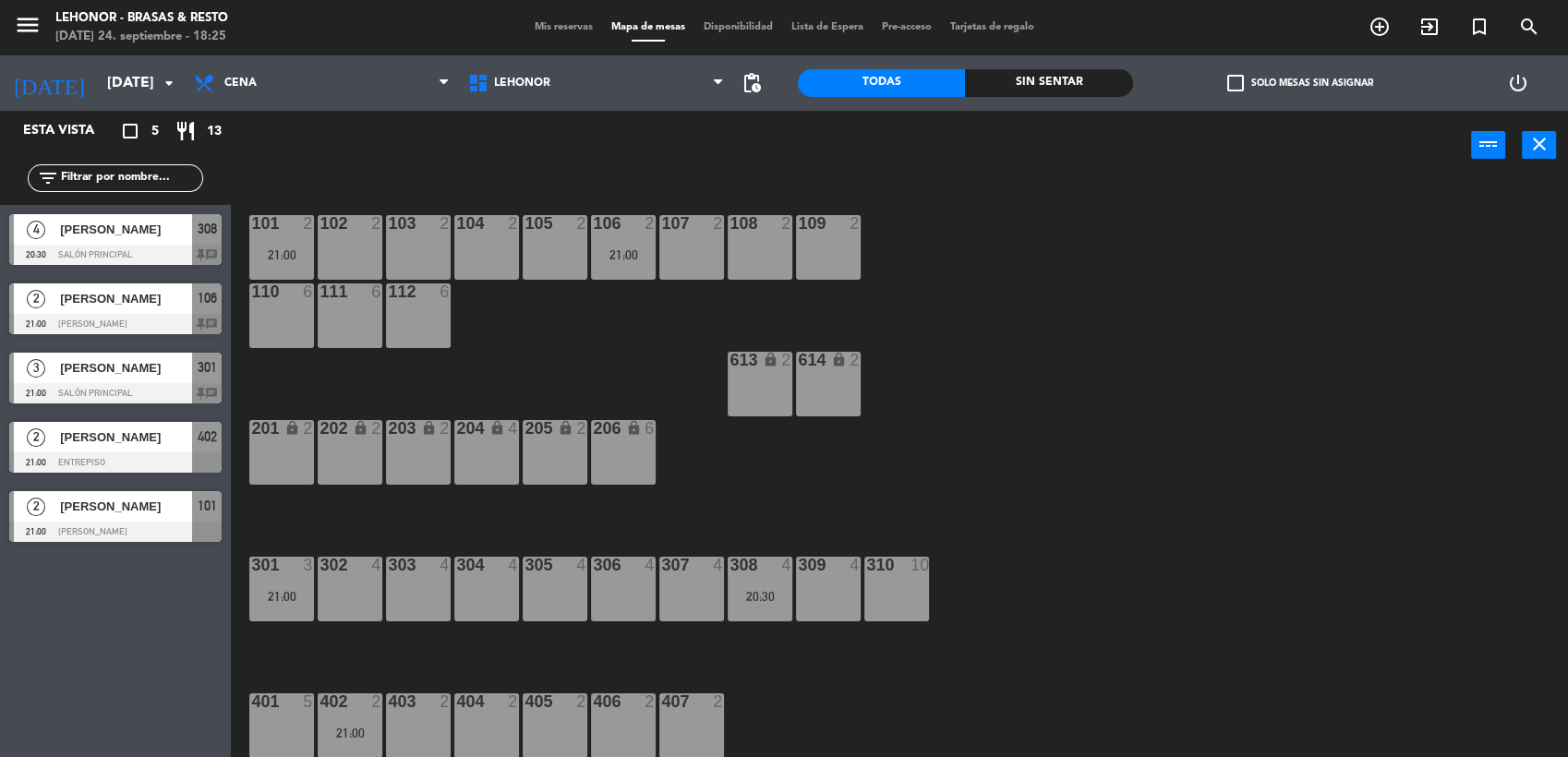
type input "[DATE]"
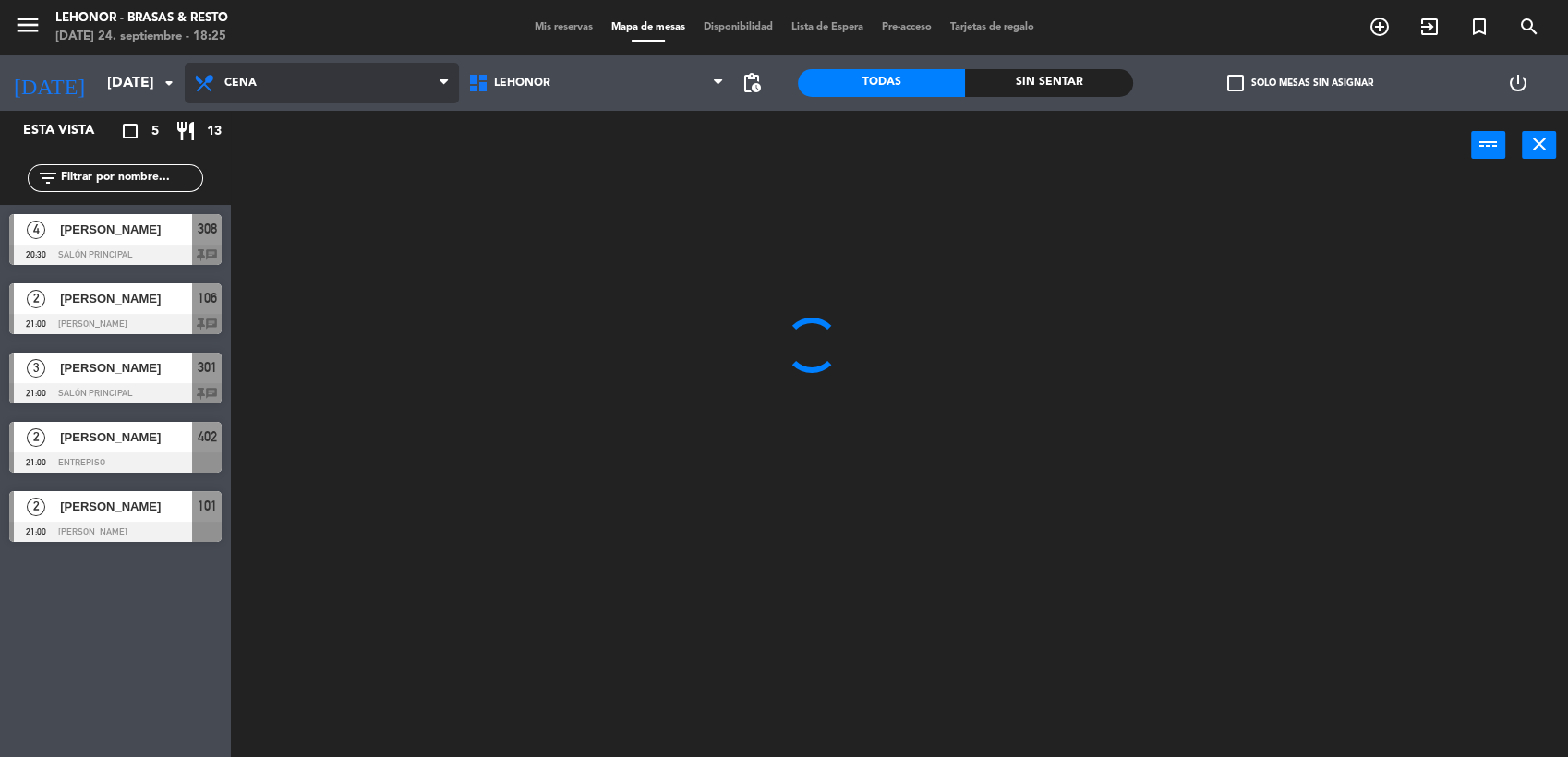
click at [391, 94] on span "Cena" at bounding box center [321, 83] width 274 height 41
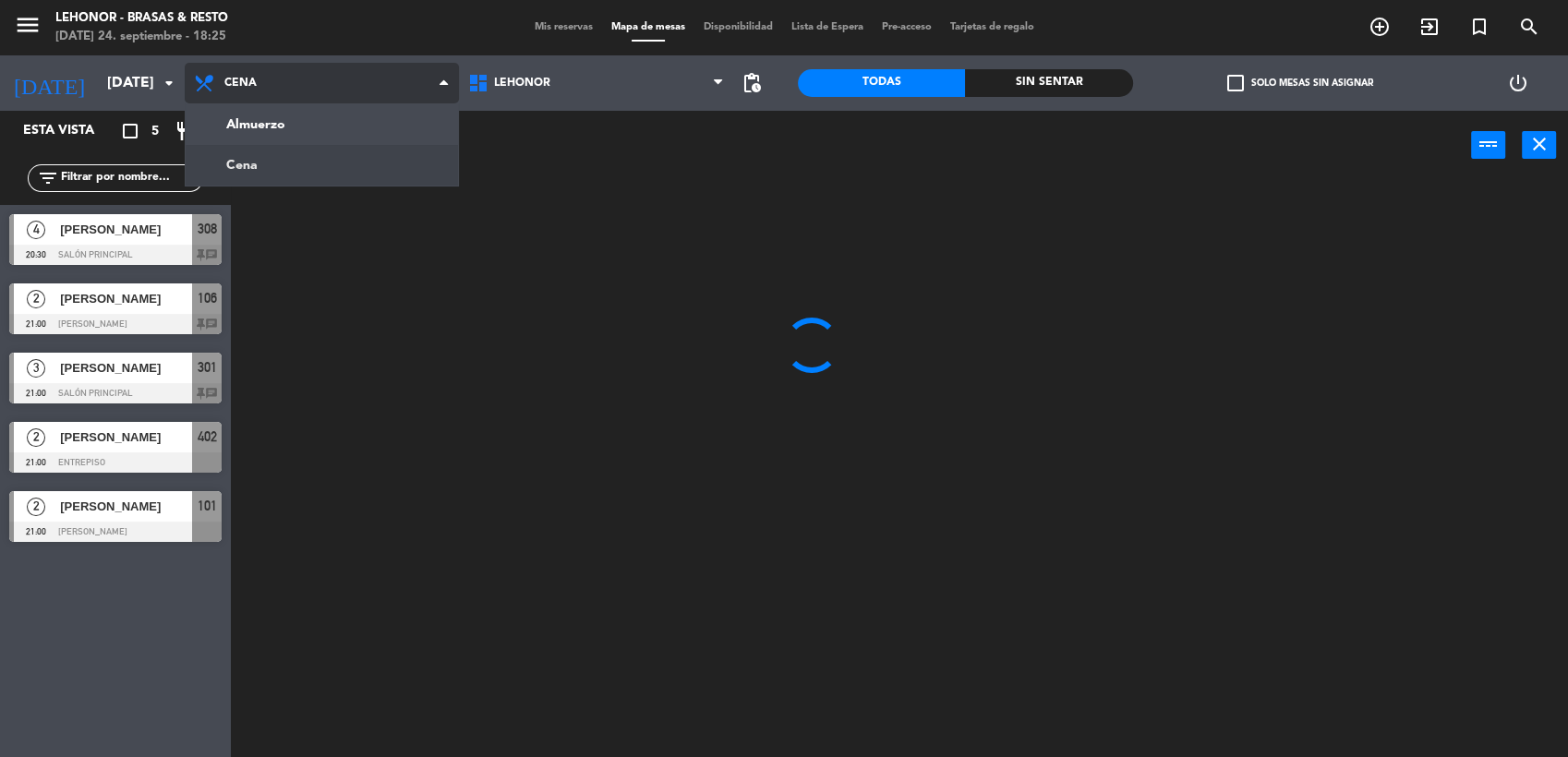
click at [391, 94] on span "Cena" at bounding box center [321, 83] width 274 height 41
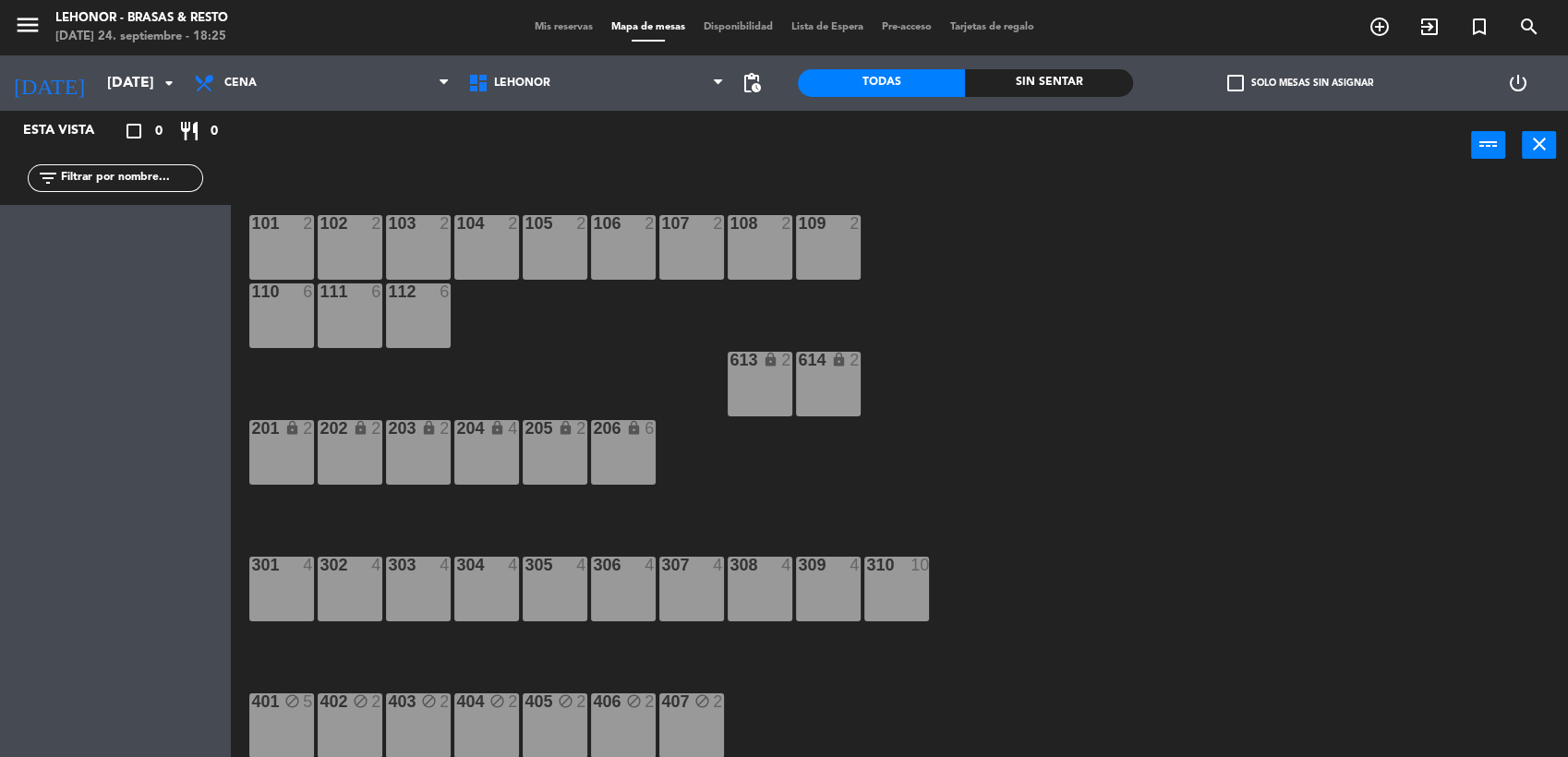
click at [556, 28] on span "Mis reservas" at bounding box center [563, 27] width 77 height 10
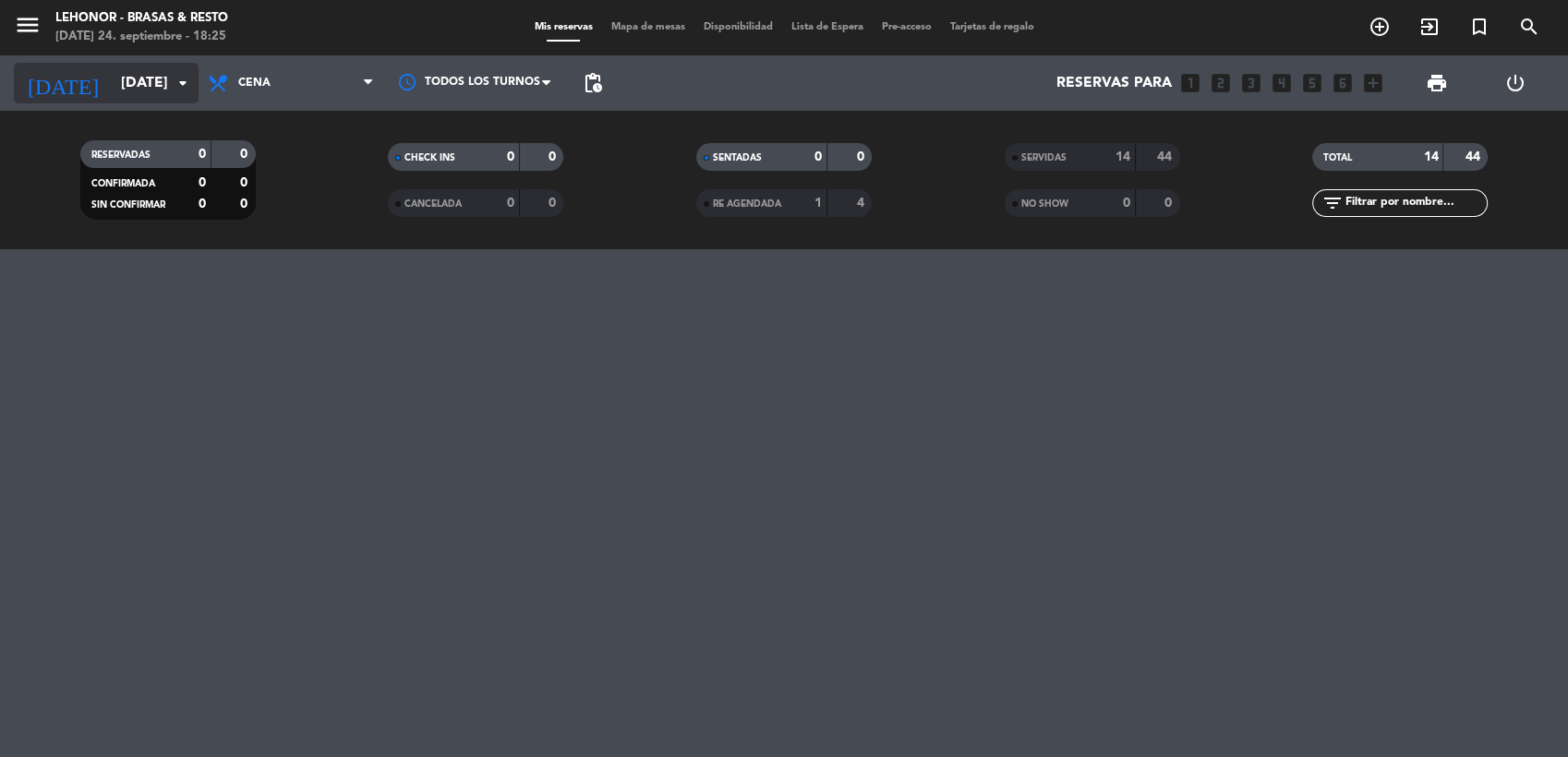
click at [176, 85] on icon "arrow_drop_down" at bounding box center [182, 83] width 22 height 22
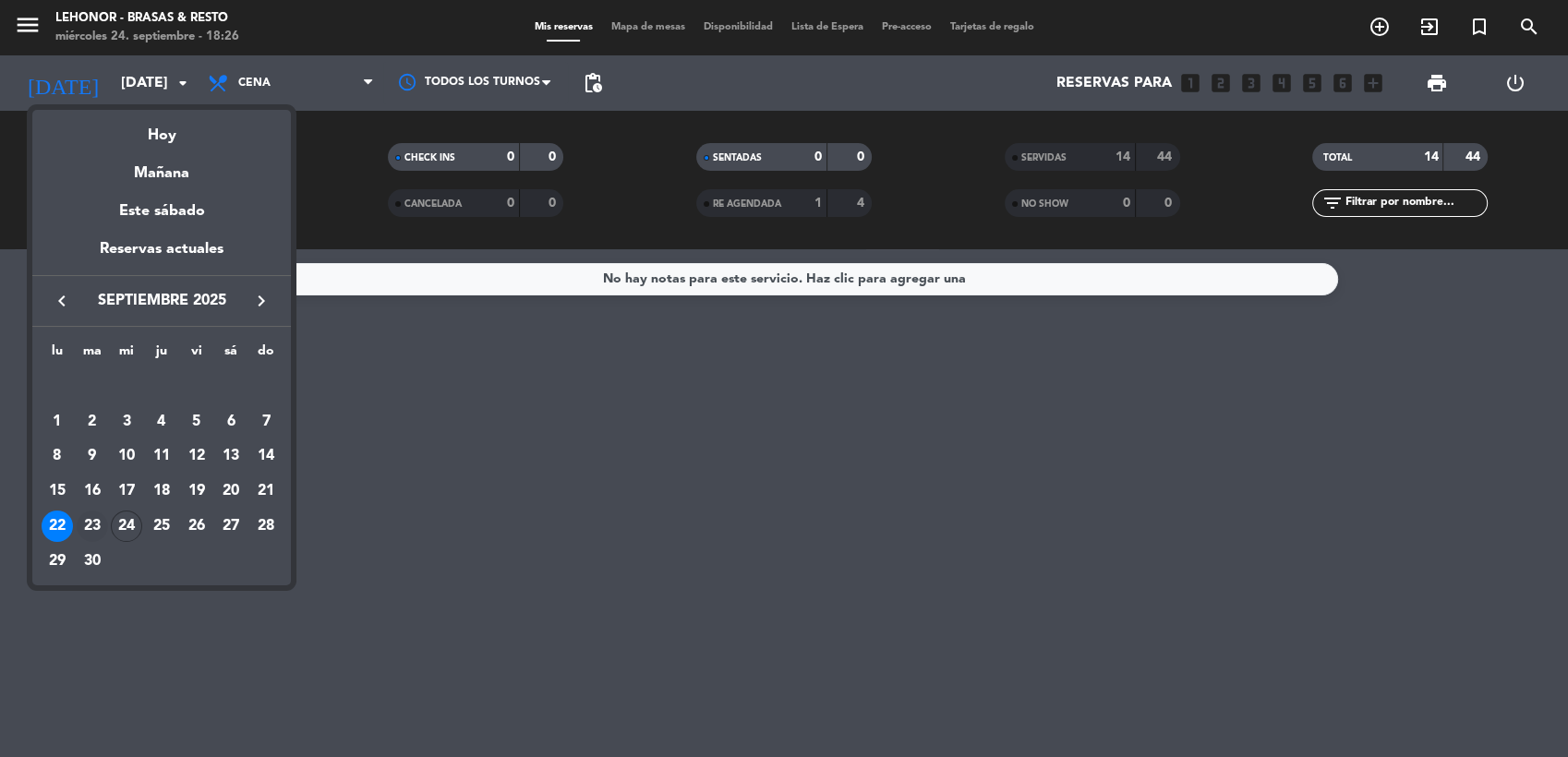
click at [87, 529] on div "23" at bounding box center [92, 526] width 31 height 31
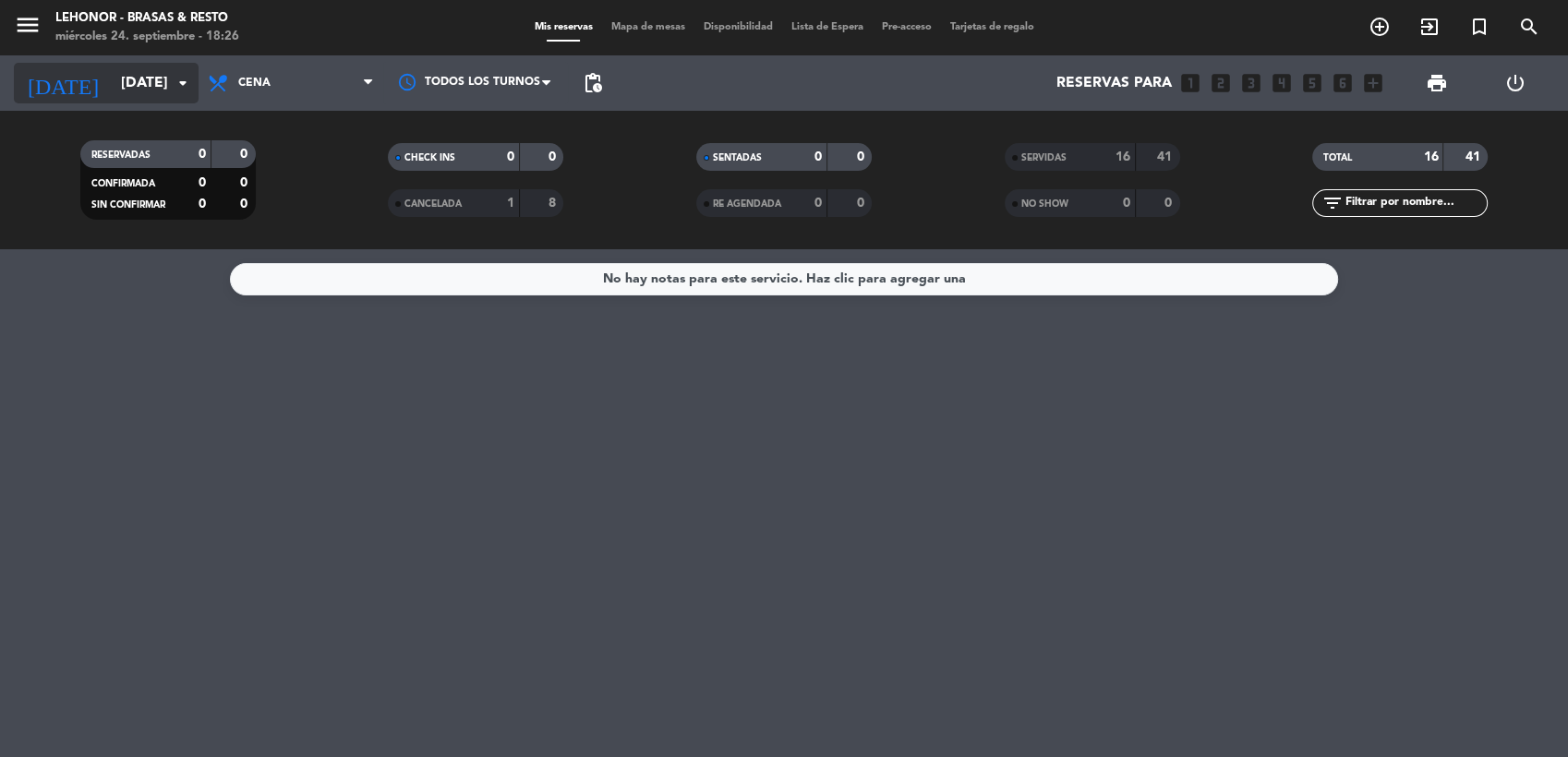
click at [169, 88] on input "[DATE]" at bounding box center [209, 84] width 195 height 36
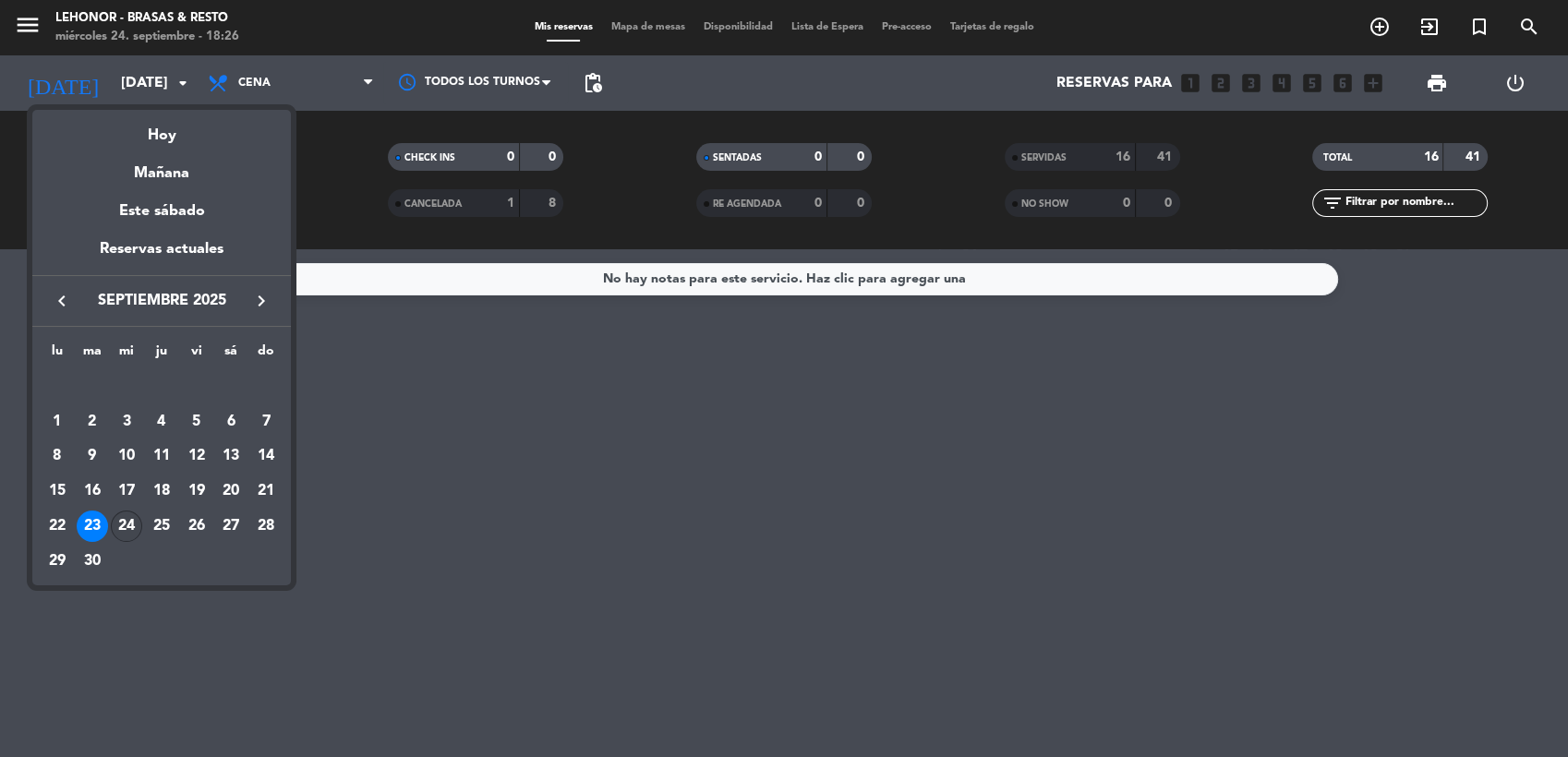
click at [122, 527] on div "24" at bounding box center [126, 526] width 31 height 31
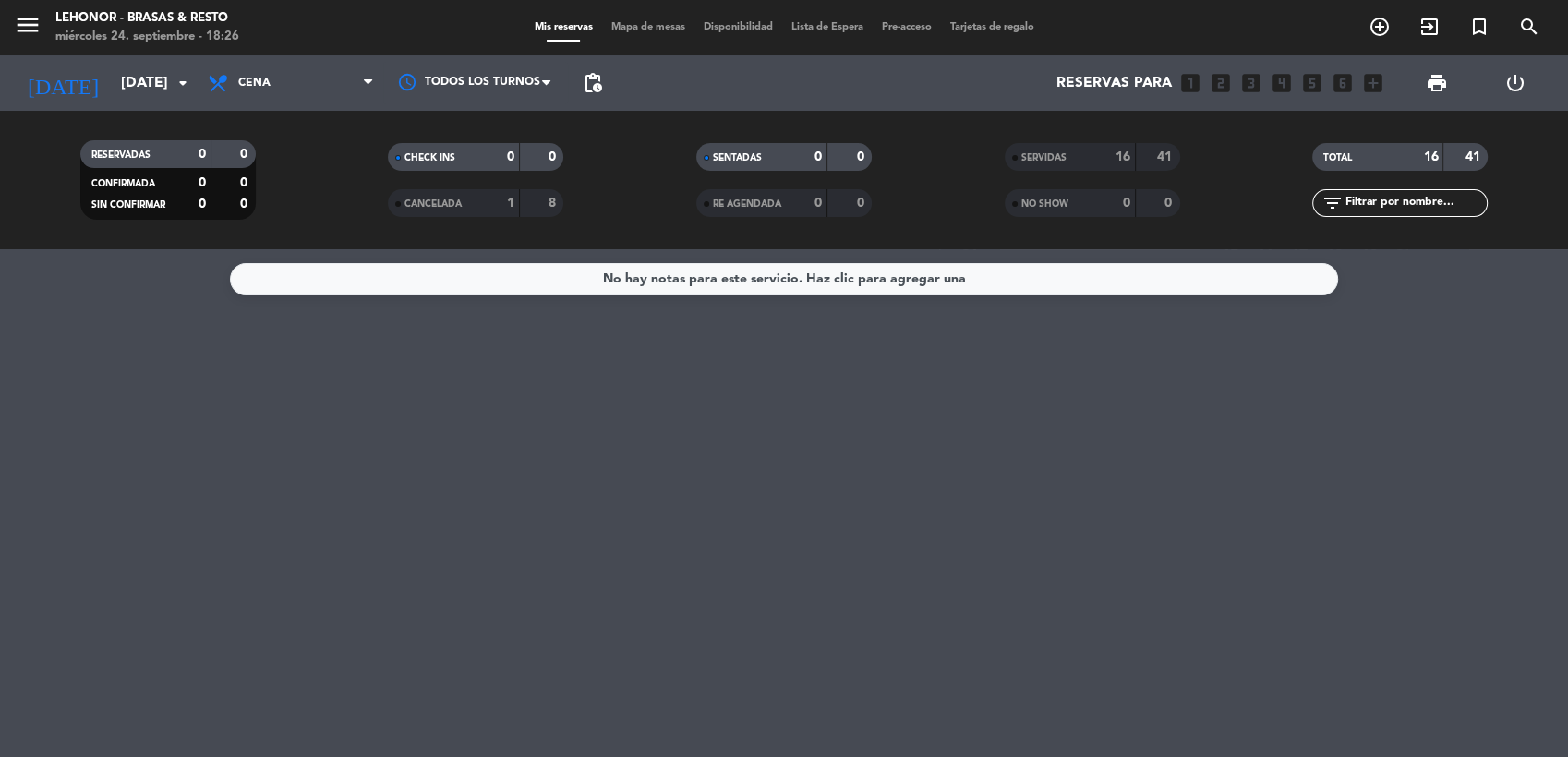
type input "[DATE]"
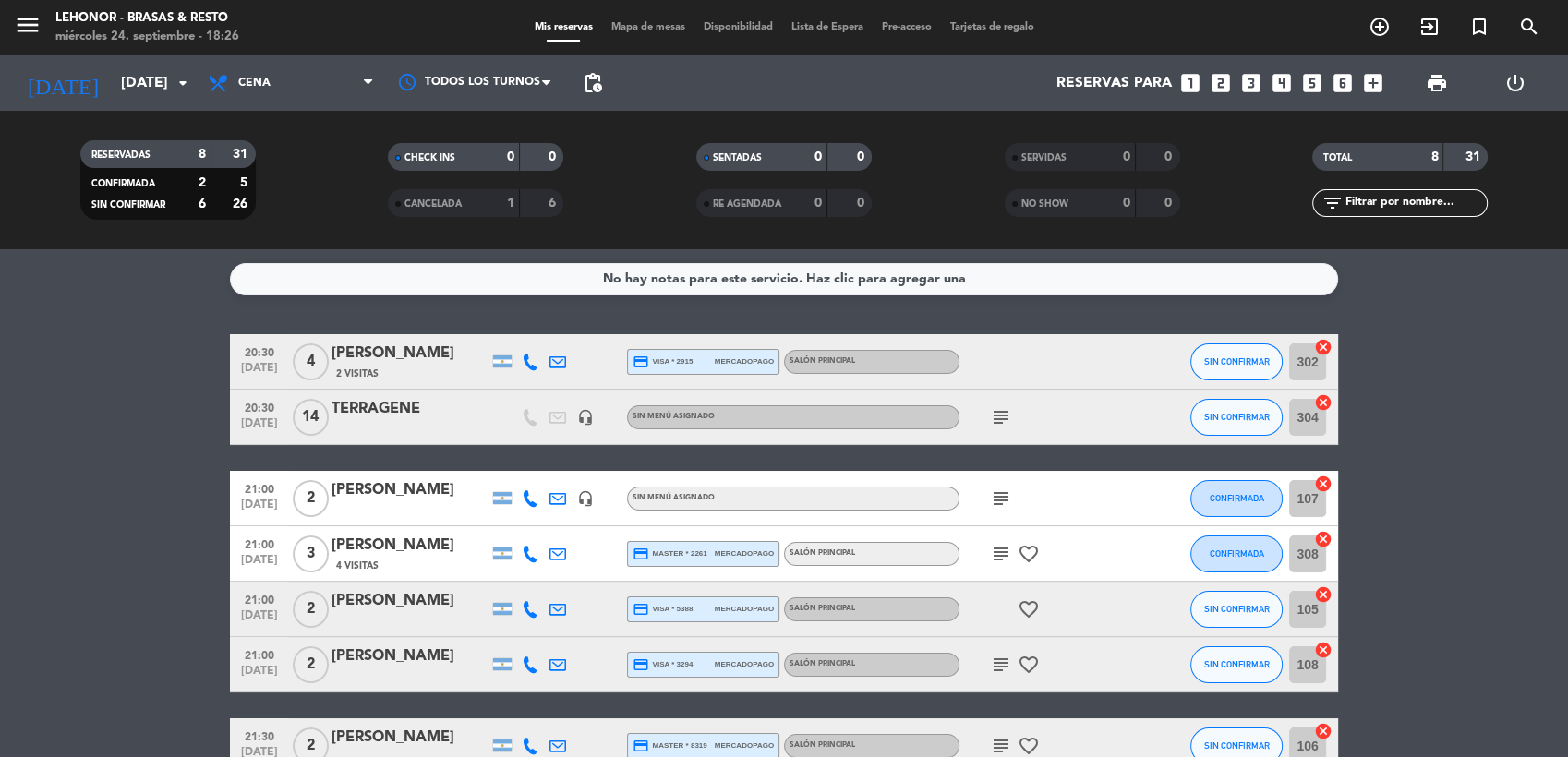
click at [619, 32] on span "Mapa de mesas" at bounding box center [648, 27] width 92 height 10
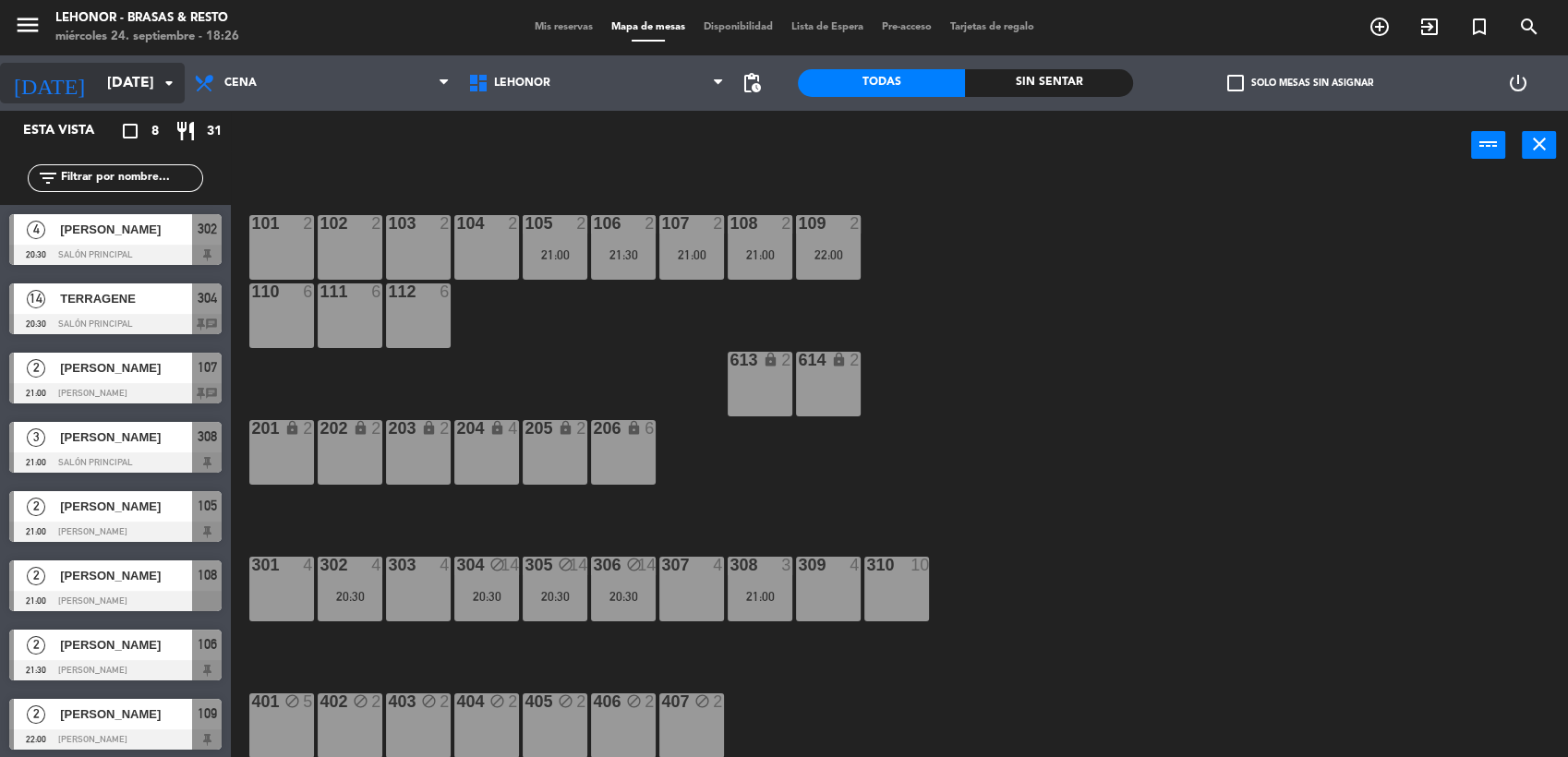
click at [118, 100] on div "[DATE] [DATE] arrow_drop_down" at bounding box center [92, 83] width 184 height 41
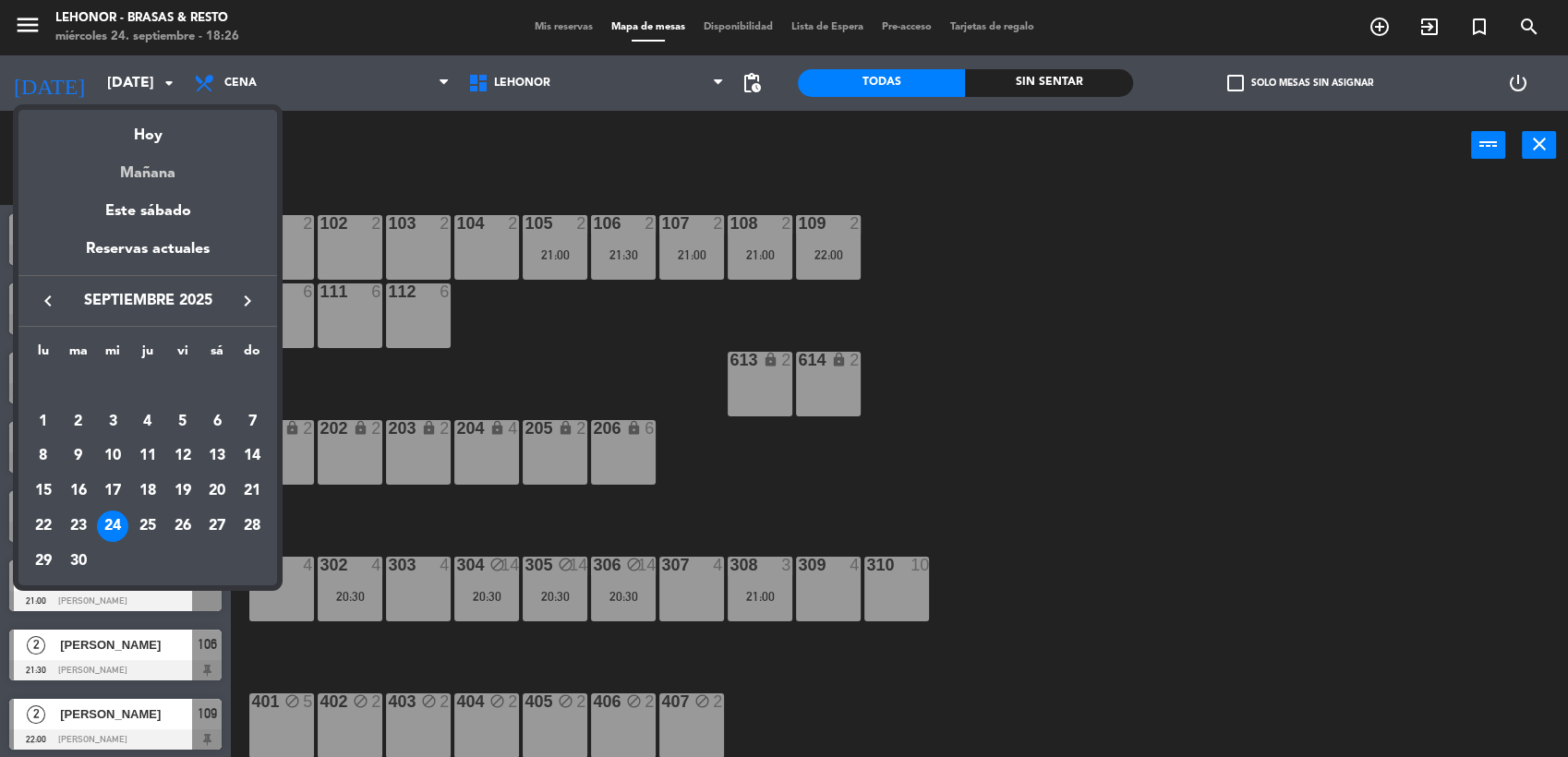
click at [151, 174] on div "Mañana" at bounding box center [147, 167] width 258 height 38
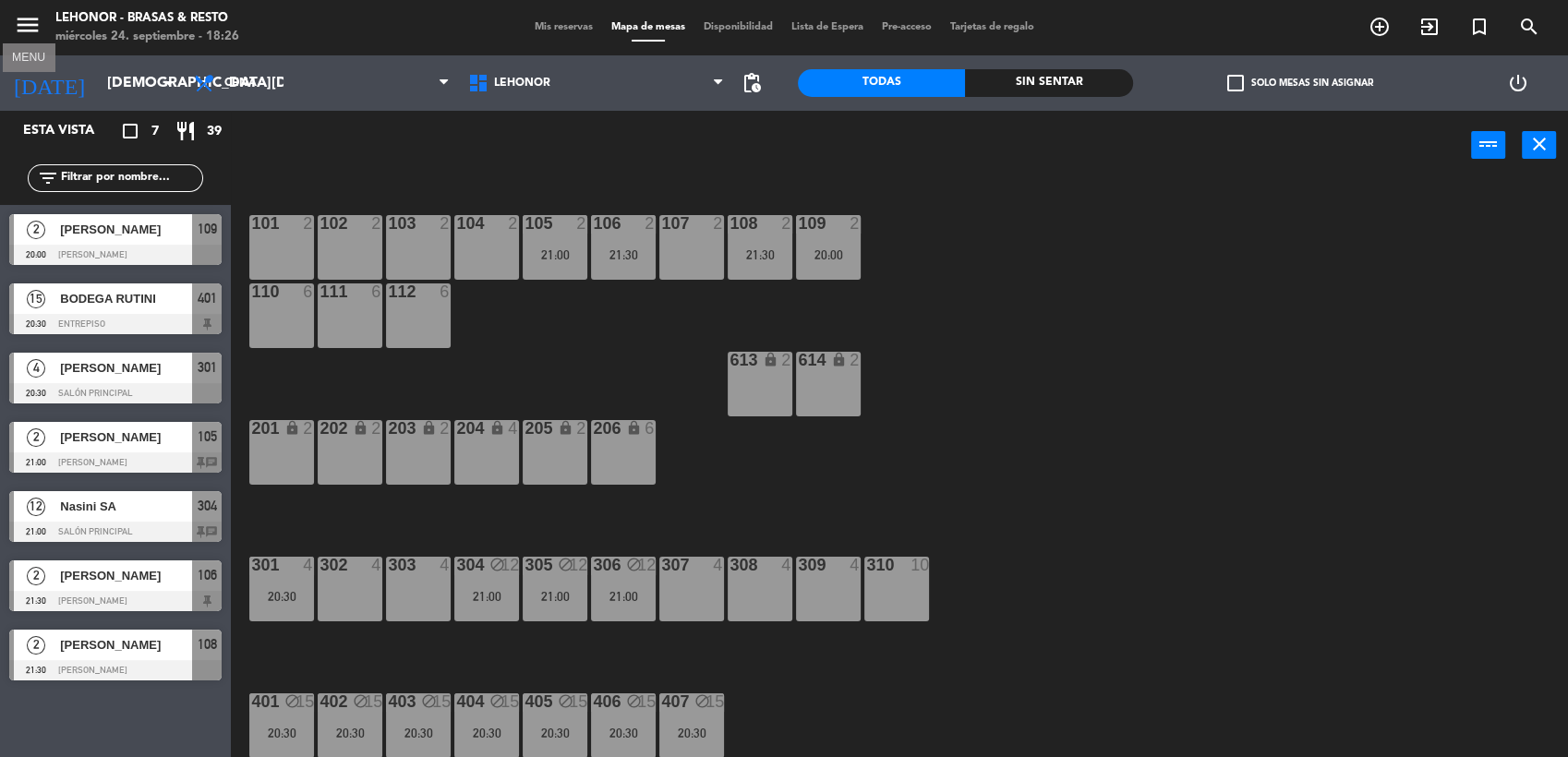
click at [21, 19] on icon "menu" at bounding box center [28, 25] width 28 height 28
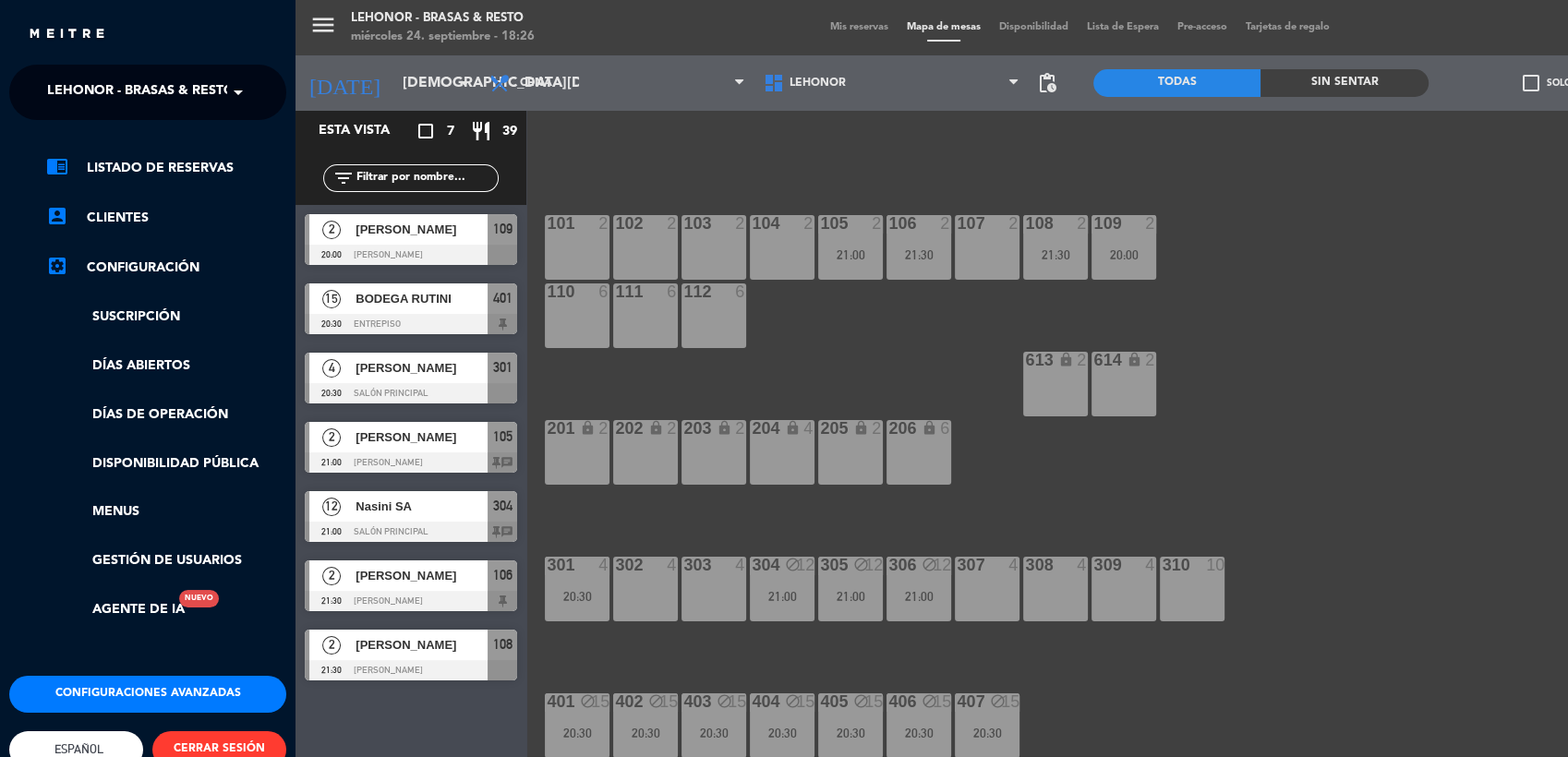
click at [200, 91] on span "Lehonor - Brasas & Resto" at bounding box center [141, 92] width 187 height 39
click at [190, 184] on ul "chrome_reader_mode Listado de Reservas account_box Clientes settings_applicatio…" at bounding box center [148, 388] width 277 height 464
click at [233, 109] on span at bounding box center [242, 92] width 31 height 39
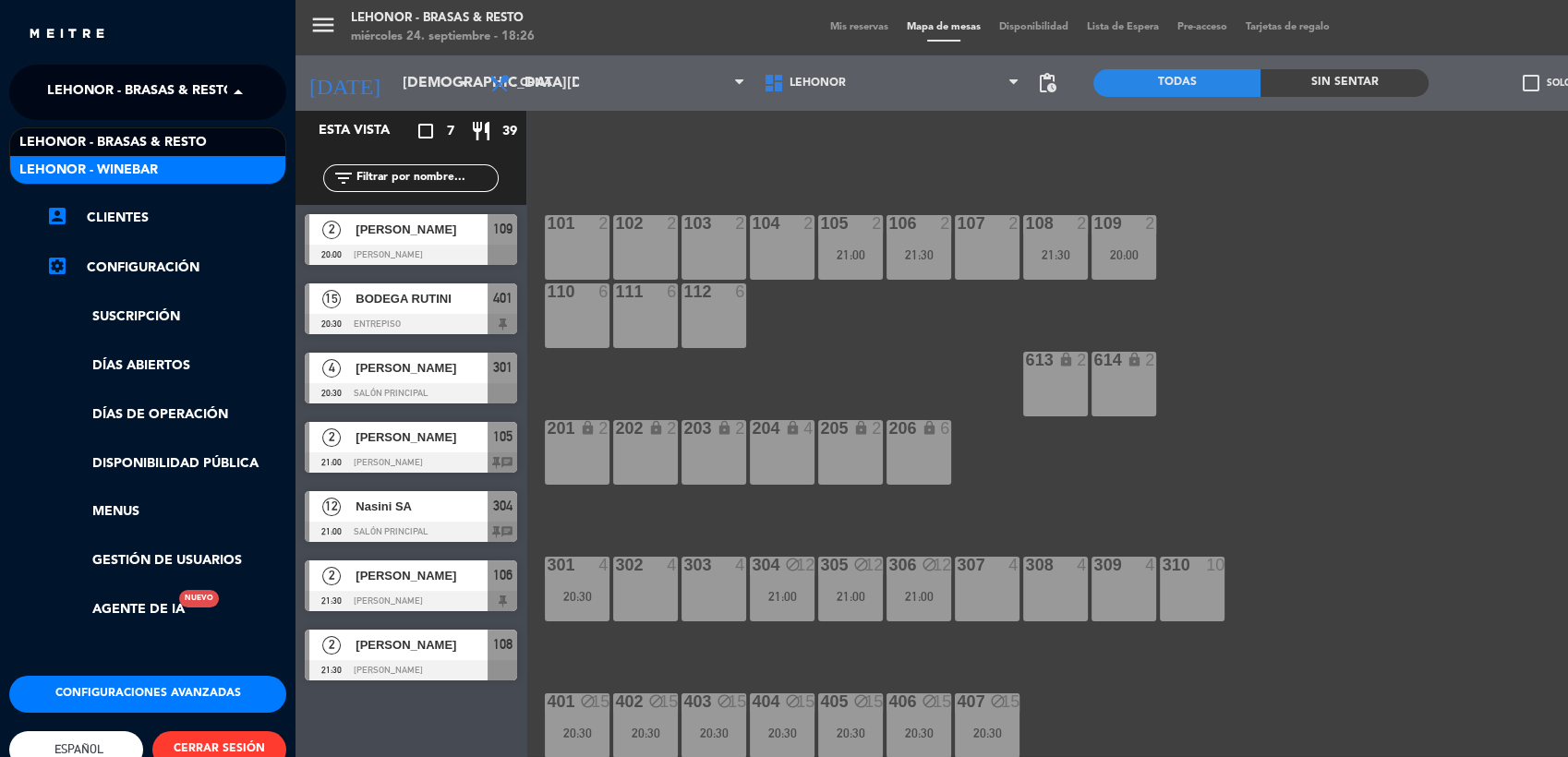
click at [192, 175] on div "Lehonor - Winebar" at bounding box center [148, 169] width 275 height 28
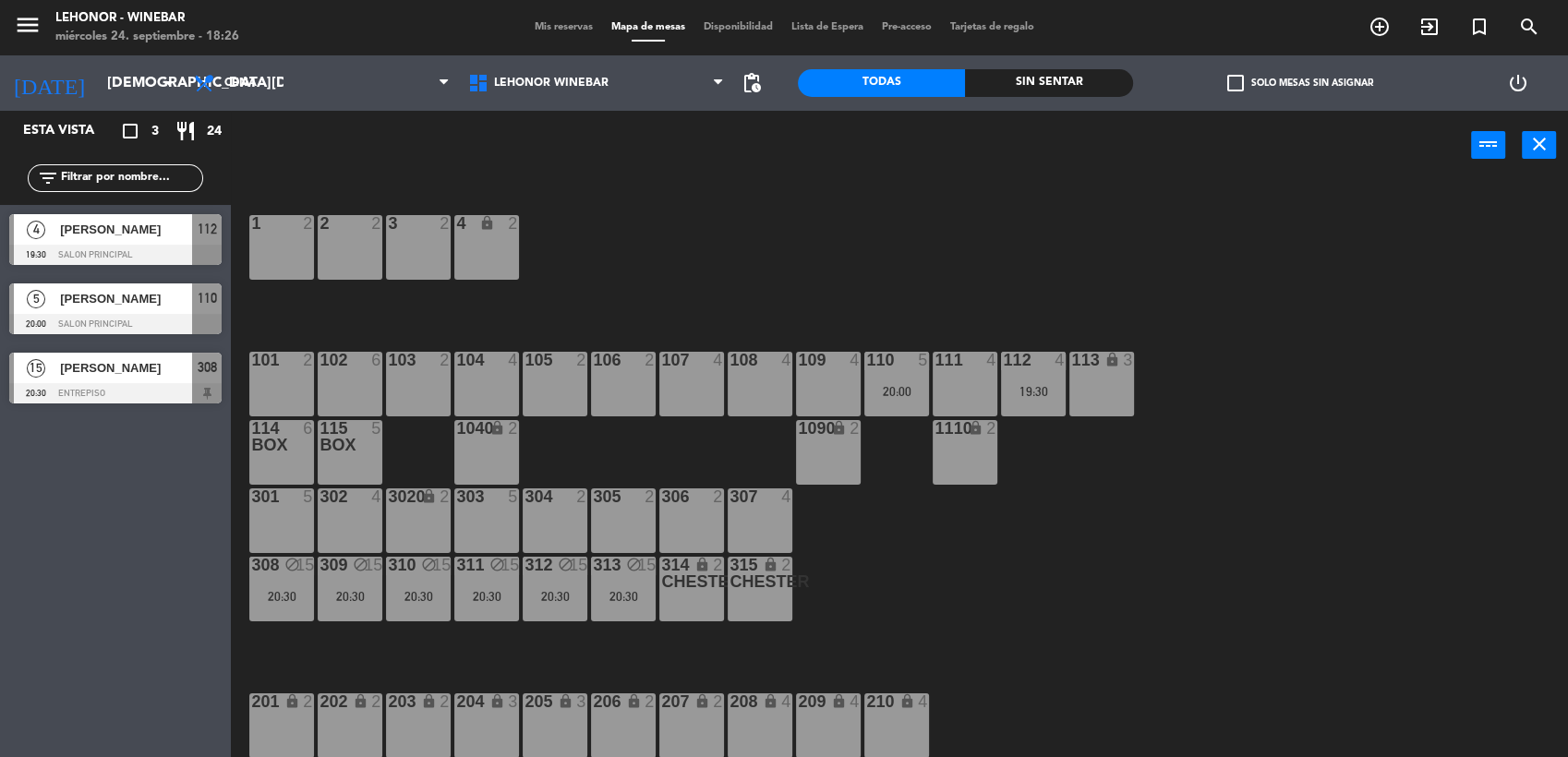
click at [74, 388] on div at bounding box center [116, 393] width 213 height 20
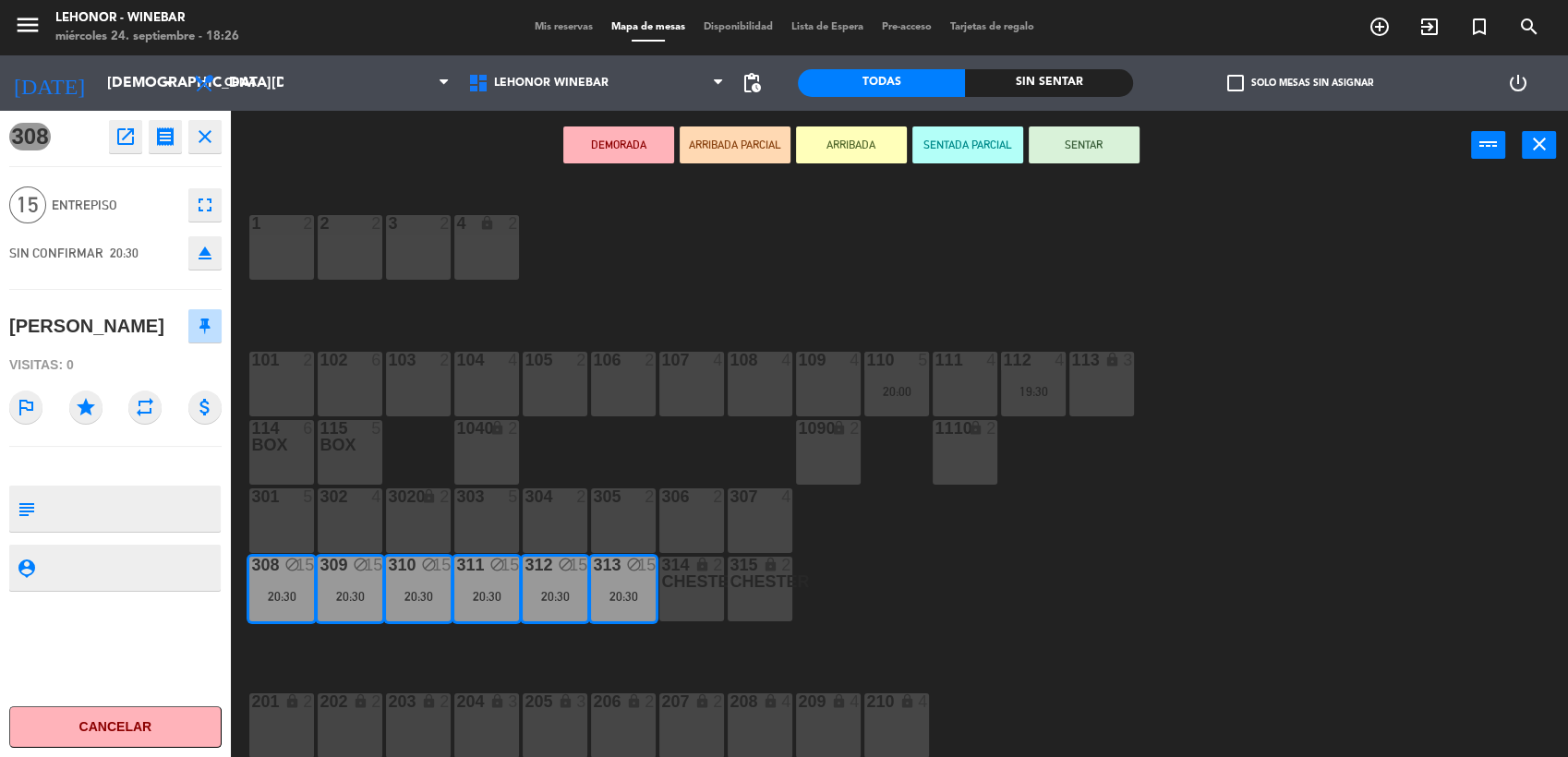
click at [784, 275] on div "1 2 2 2 3 2 4 lock 2 102 6 104 4 106 2 107 4 109 4 111 4 113 lock 3 110 5 20:00…" at bounding box center [908, 472] width 1322 height 577
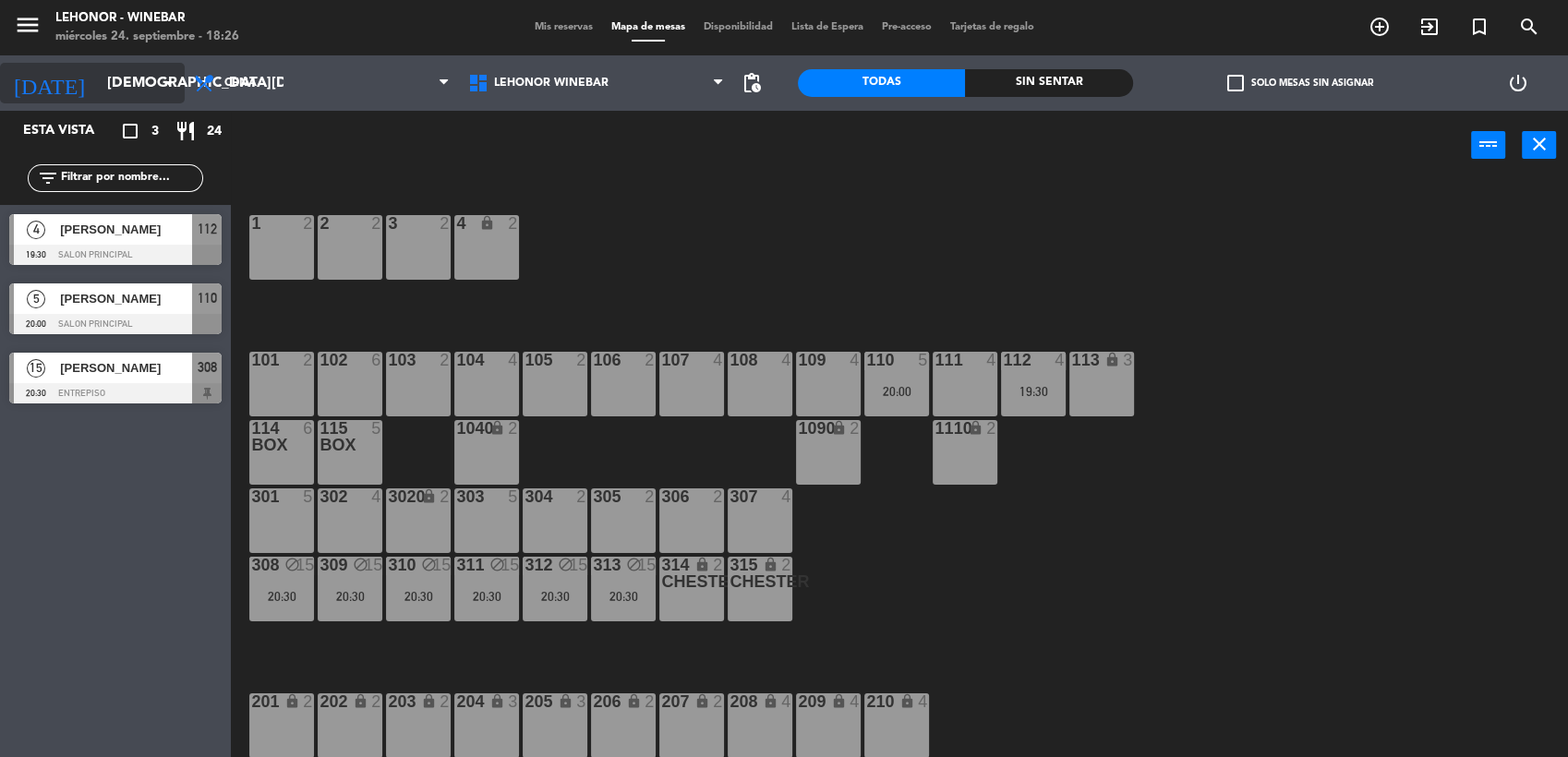
click at [149, 85] on input "[DEMOGRAPHIC_DATA][DATE]" at bounding box center [195, 84] width 195 height 36
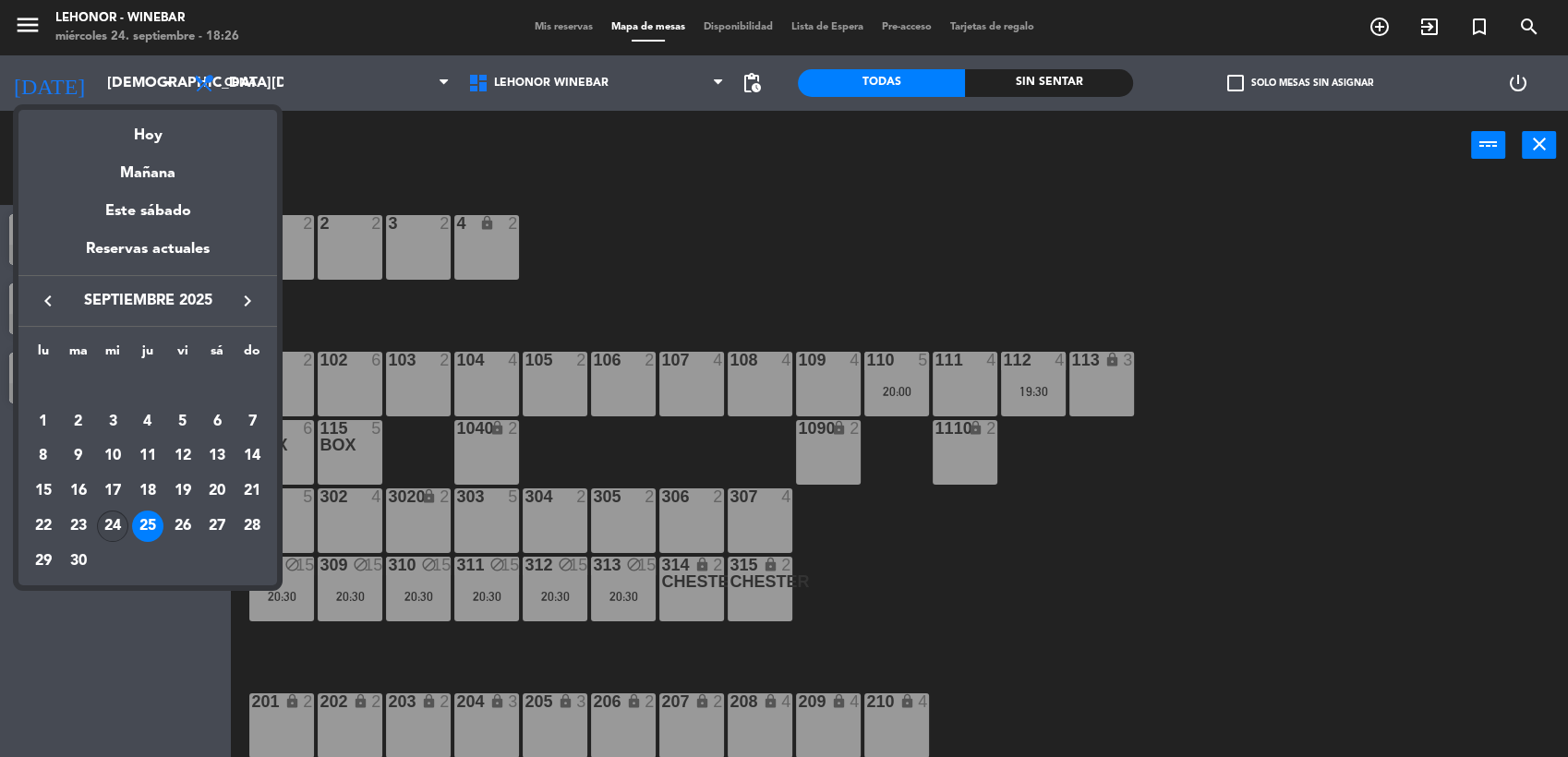
click at [109, 525] on div "24" at bounding box center [112, 526] width 31 height 31
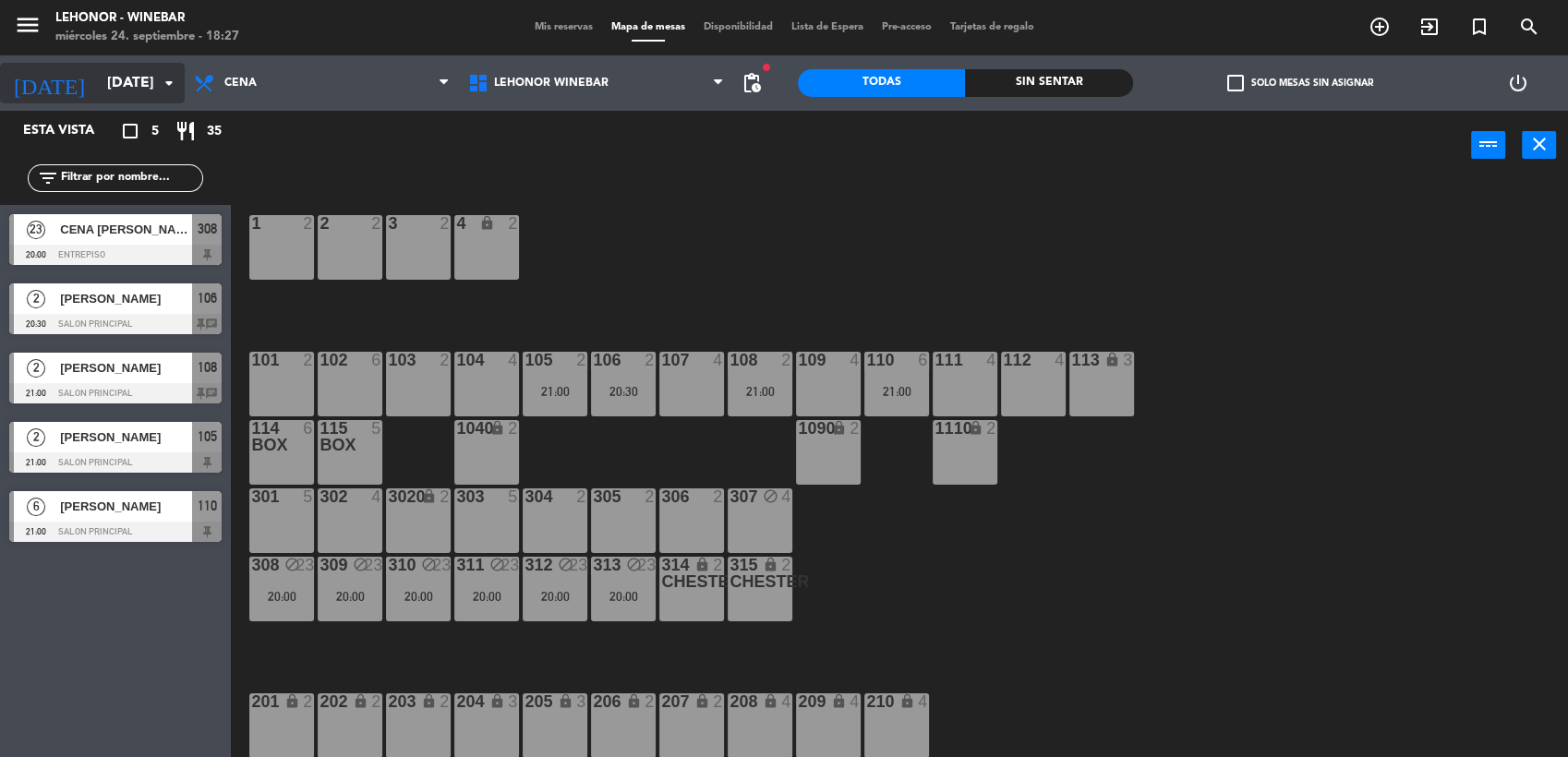
click at [138, 89] on input "[DATE]" at bounding box center [195, 84] width 195 height 36
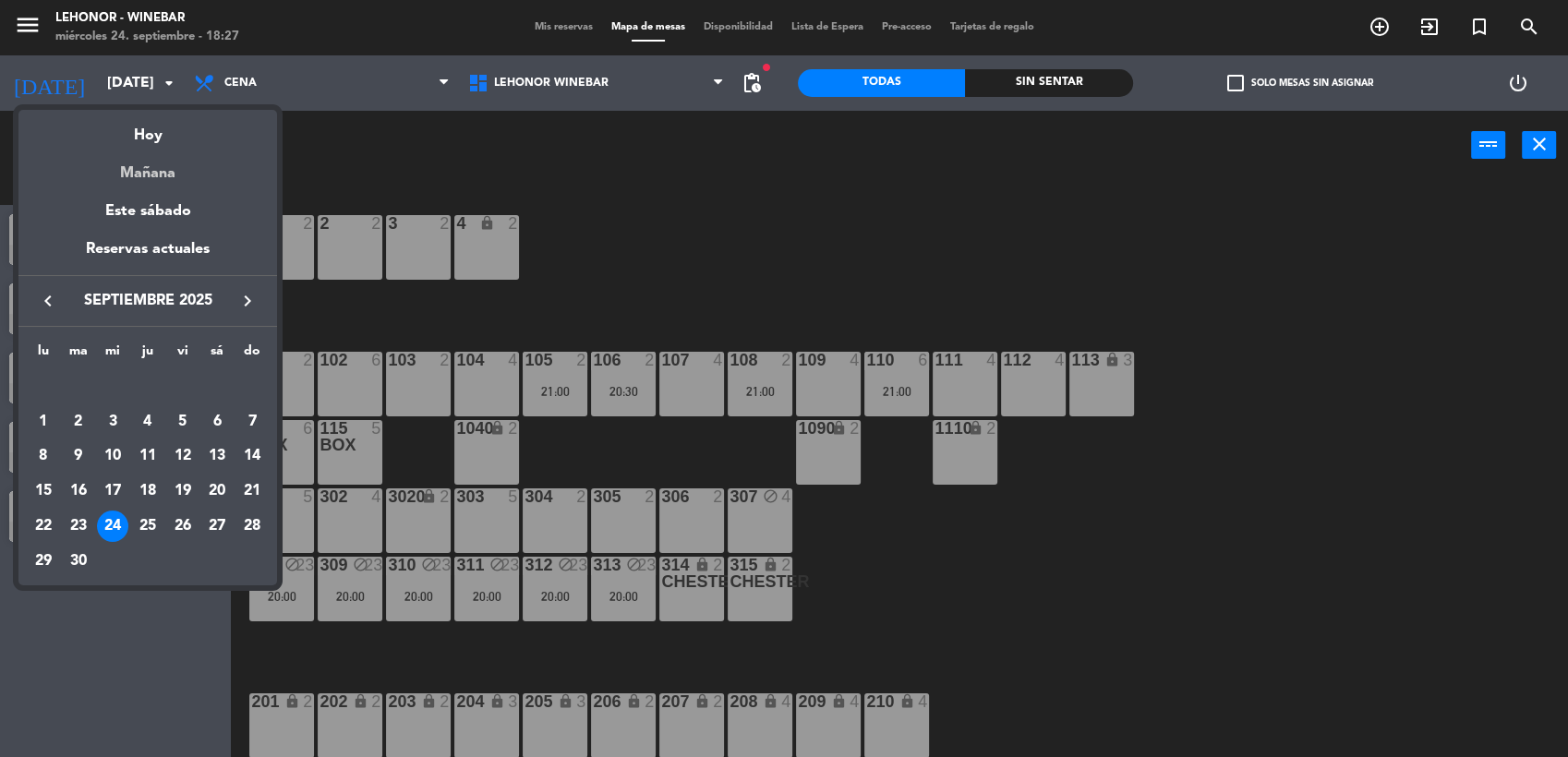
click at [141, 172] on div "Mañana" at bounding box center [147, 167] width 258 height 38
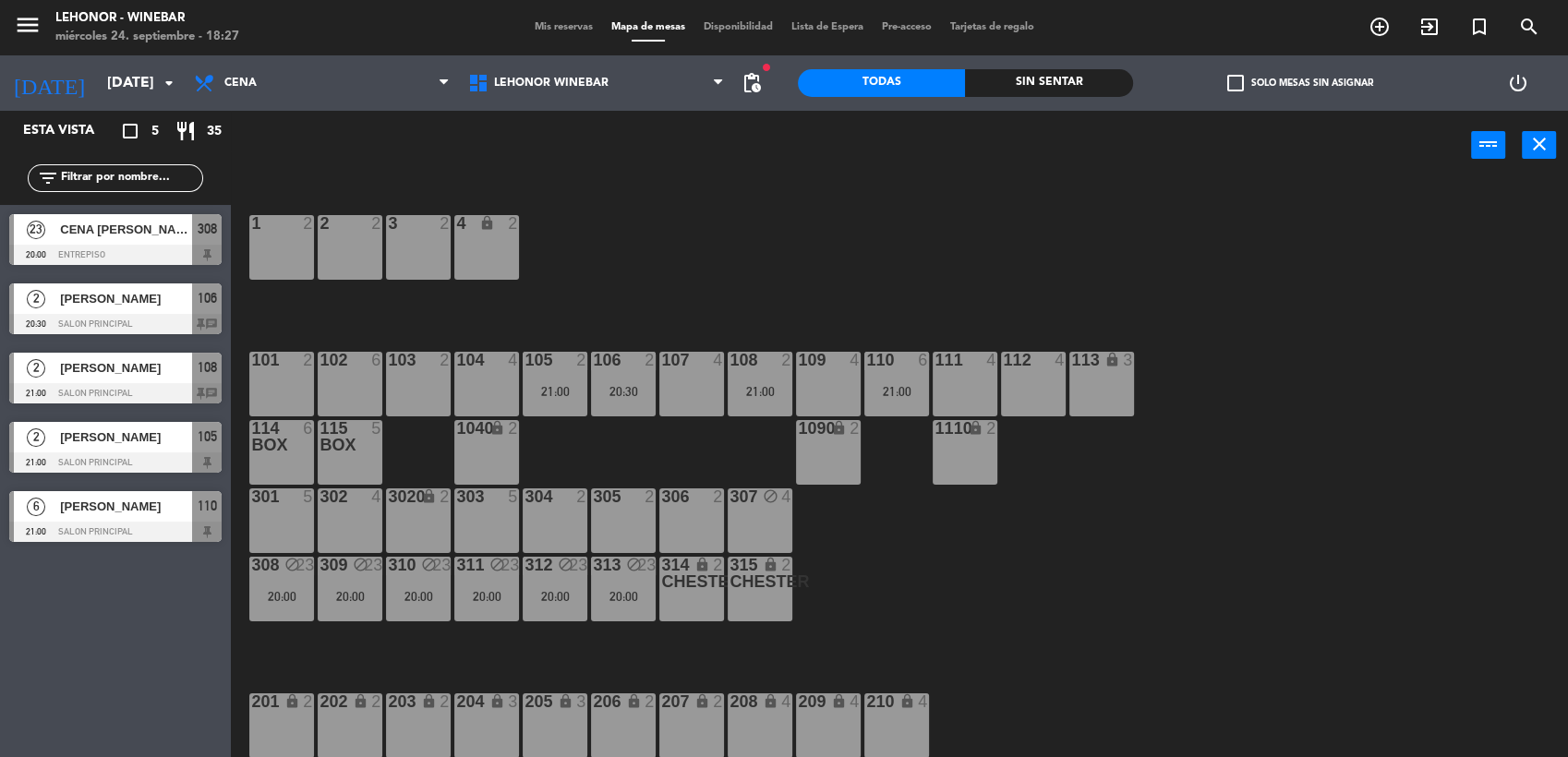
type input "[DEMOGRAPHIC_DATA][DATE]"
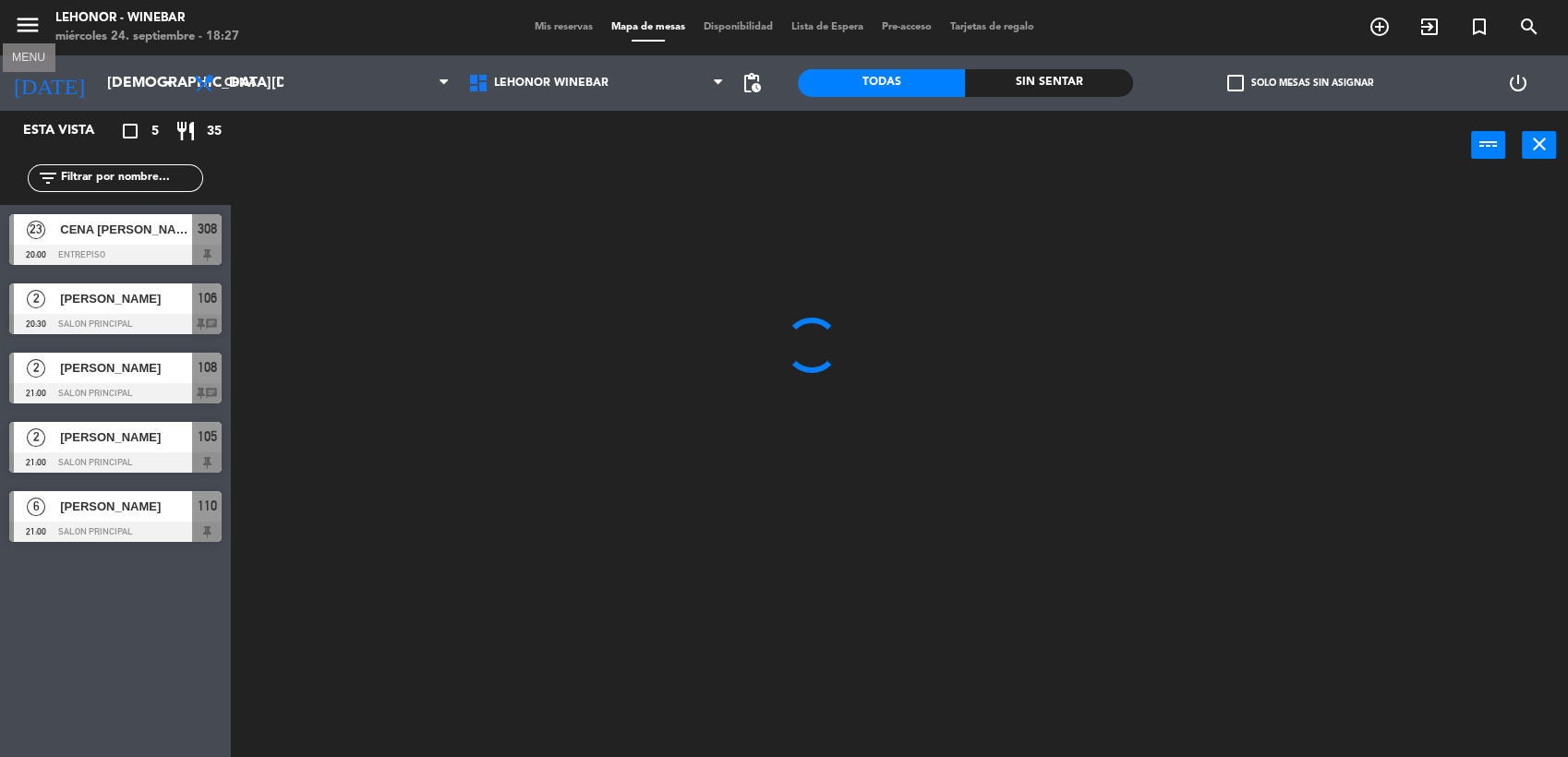
click at [19, 18] on icon "menu" at bounding box center [28, 25] width 28 height 28
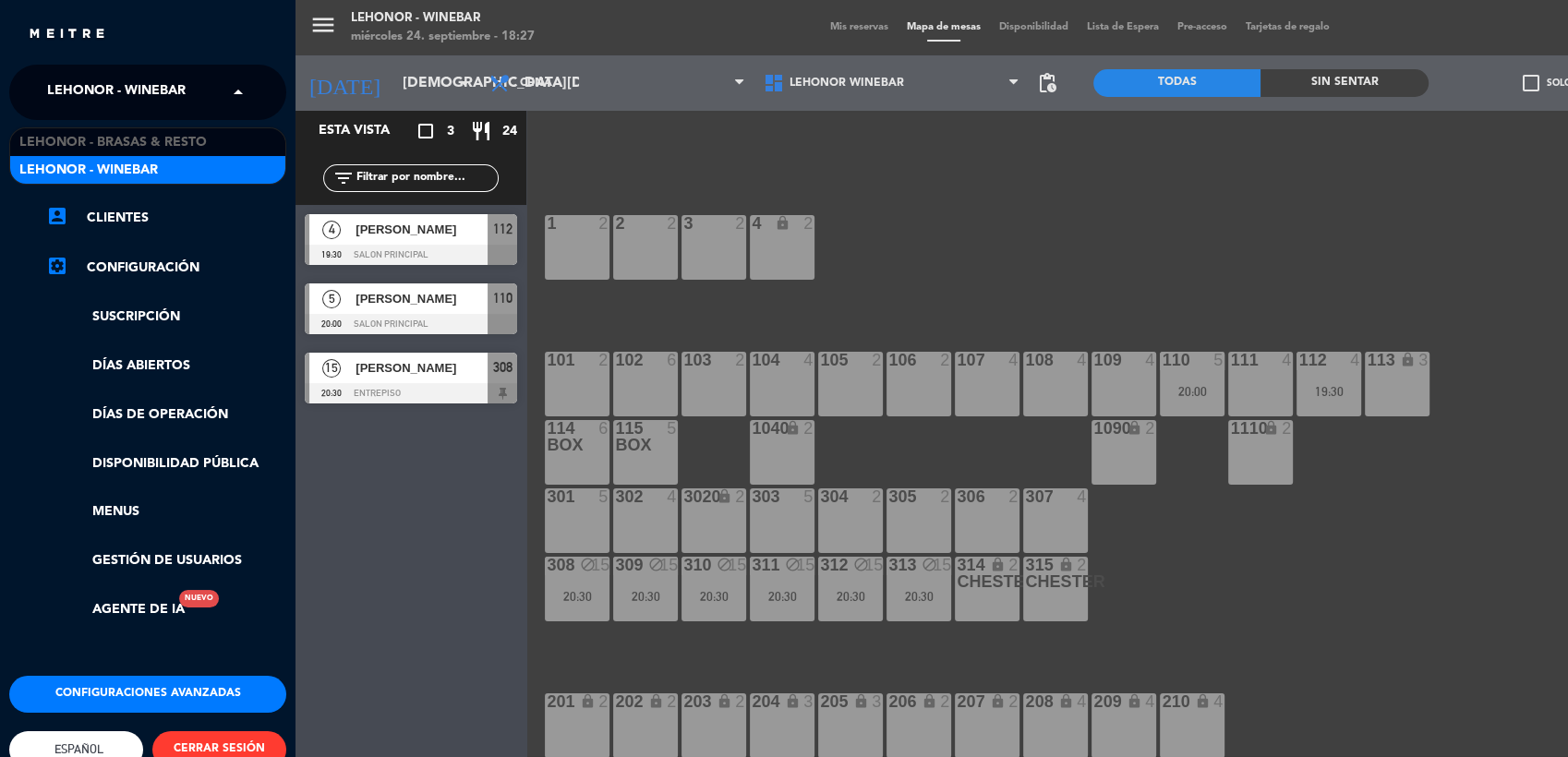
click at [162, 92] on span "Lehonor - Winebar" at bounding box center [117, 92] width 139 height 39
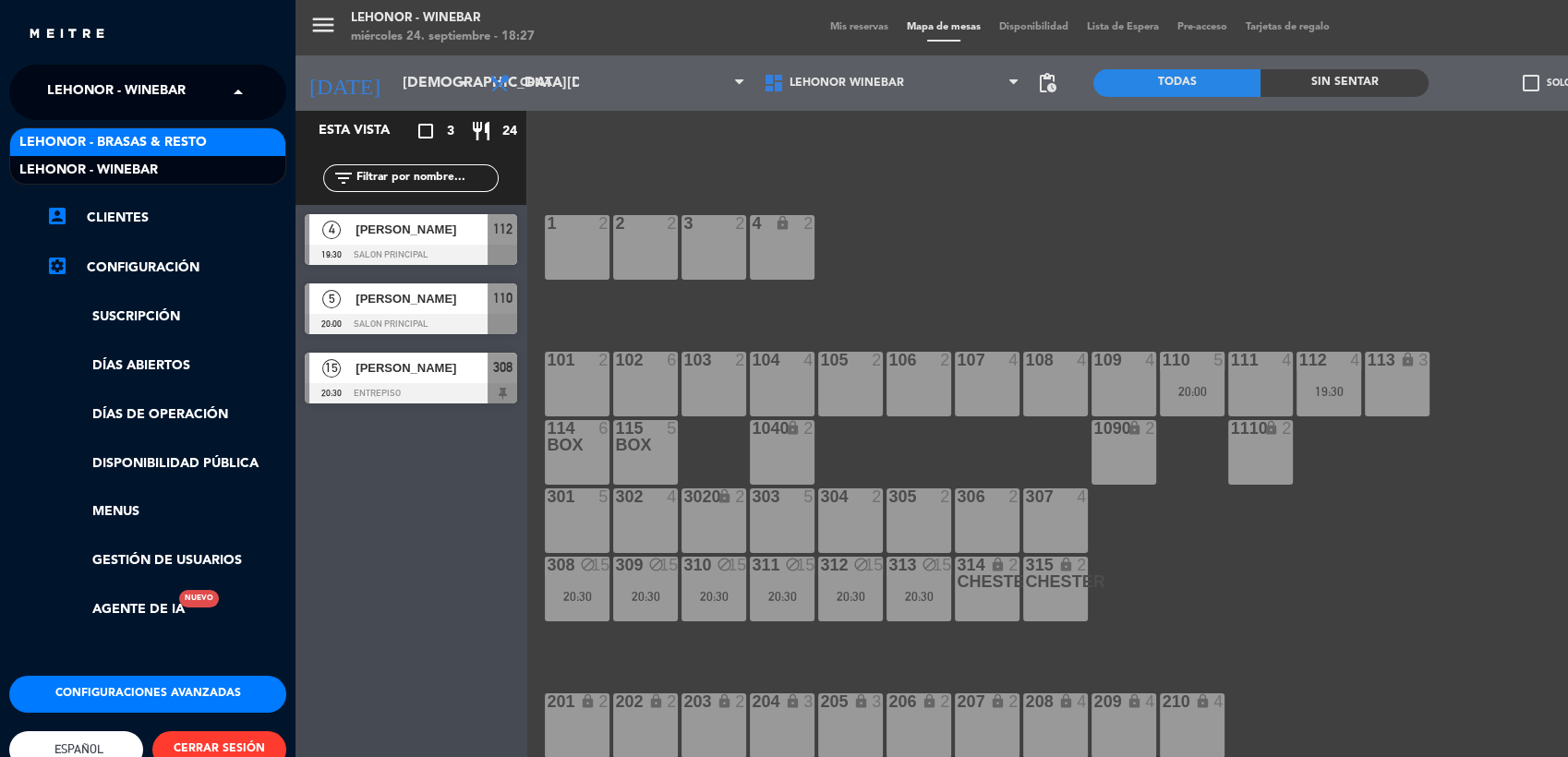
click at [158, 147] on span "Lehonor - Brasas & Resto" at bounding box center [112, 142] width 187 height 21
